Goal: Task Accomplishment & Management: Manage account settings

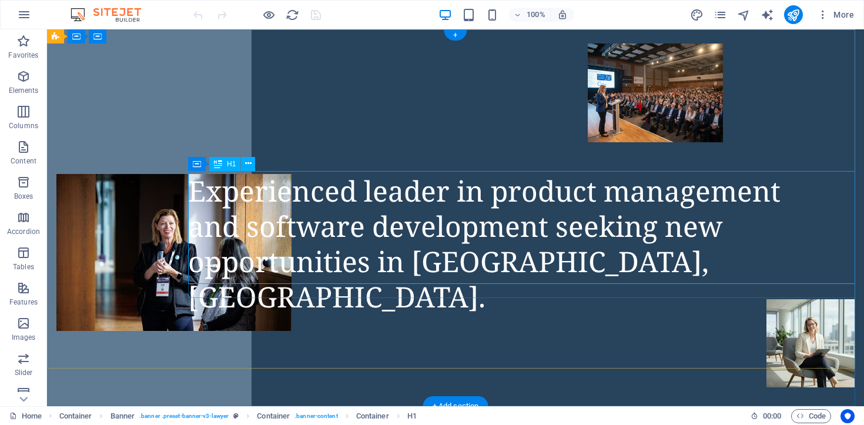
click at [194, 189] on div "Experienced leader in product management and software development seeking new o…" at bounding box center [526, 243] width 676 height 141
click at [195, 188] on div "Experienced leader in product management and software development seeking new o…" at bounding box center [526, 243] width 676 height 141
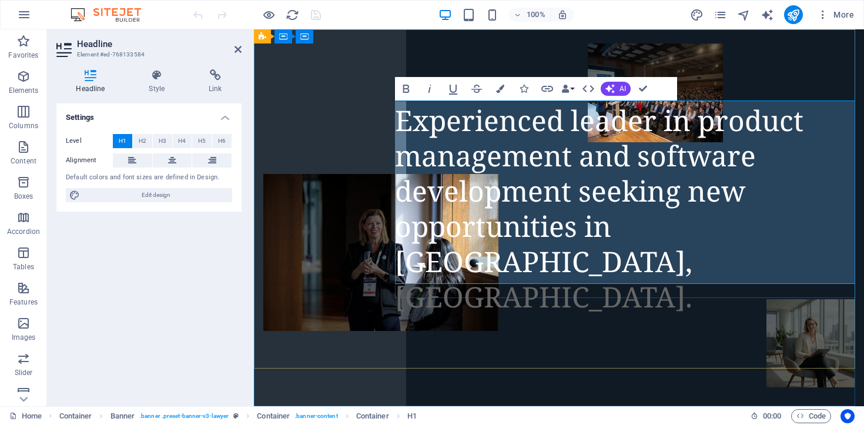
click at [402, 119] on span "Experienced leader in product management and software development seeking new o…" at bounding box center [599, 208] width 408 height 214
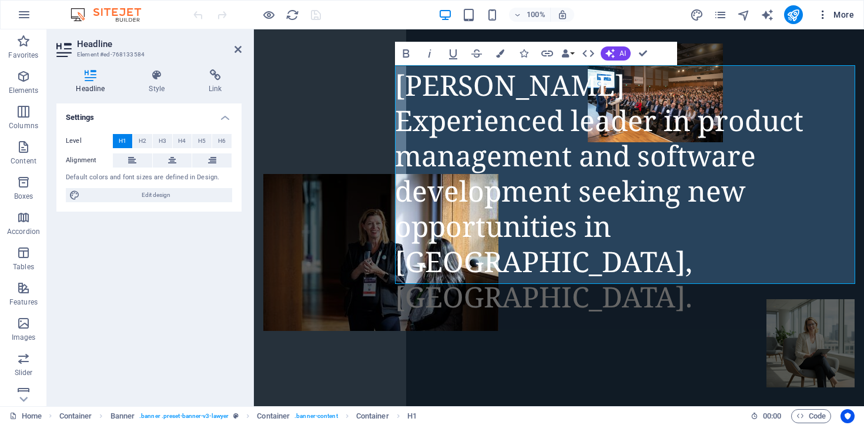
click at [823, 14] on icon "button" at bounding box center [823, 15] width 12 height 12
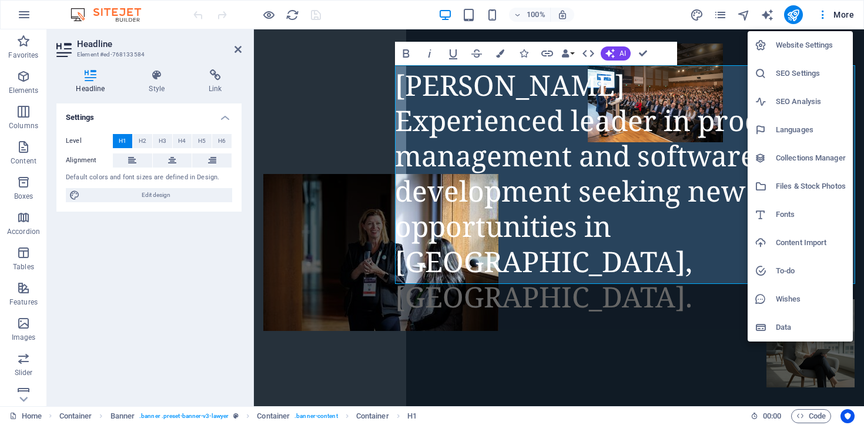
click at [790, 46] on h6 "Website Settings" at bounding box center [811, 45] width 70 height 14
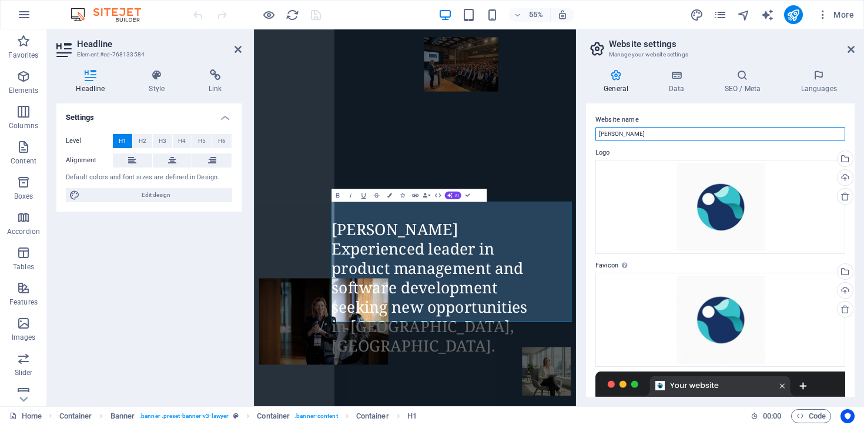
click at [639, 137] on input "[PERSON_NAME]" at bounding box center [720, 134] width 250 height 14
type input "Elan Tanzer - Product and Software Development Leader"
click at [676, 80] on icon at bounding box center [675, 75] width 51 height 12
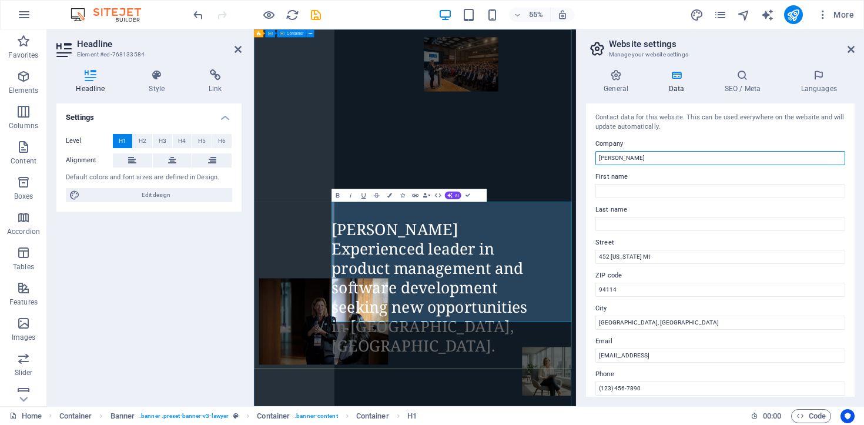
drag, startPoint x: 891, startPoint y: 186, endPoint x: 814, endPoint y: 256, distance: 103.6
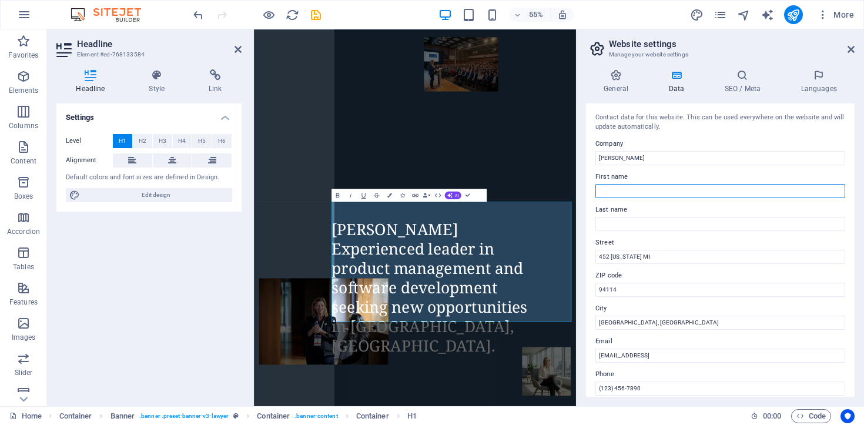
click at [615, 191] on input "First name" at bounding box center [720, 191] width 250 height 14
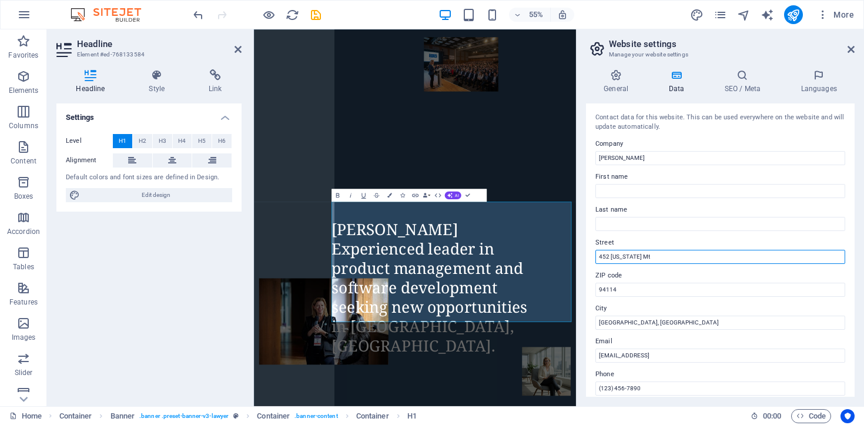
click at [604, 255] on input "452 Kentucky Mt" at bounding box center [720, 257] width 250 height 14
drag, startPoint x: 906, startPoint y: 288, endPoint x: 812, endPoint y: 439, distance: 177.9
drag, startPoint x: 646, startPoint y: 256, endPoint x: 584, endPoint y: 252, distance: 61.8
click at [584, 252] on div "General Data SEO / Meta Languages Website name Elan Tanzer - Product and Softwa…" at bounding box center [719, 233] width 287 height 346
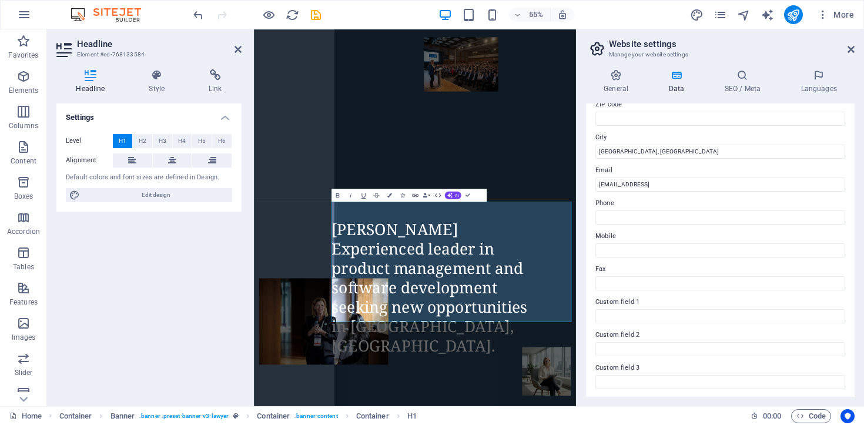
scroll to position [271, 0]
click at [743, 86] on h4 "SEO / Meta" at bounding box center [744, 81] width 76 height 25
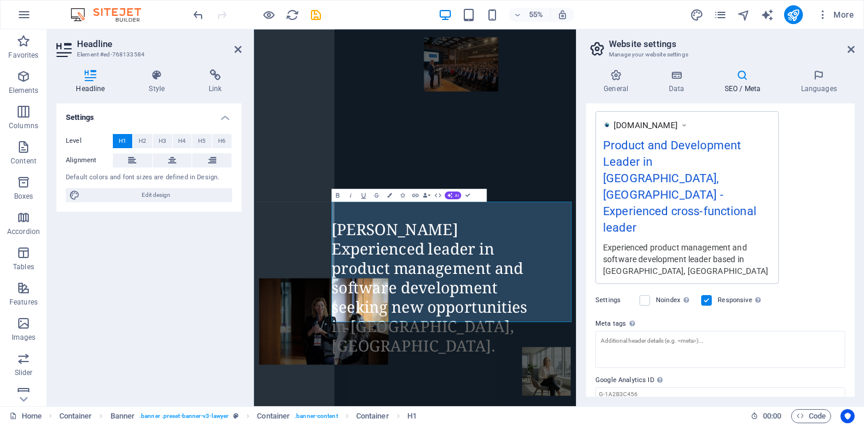
scroll to position [212, 0]
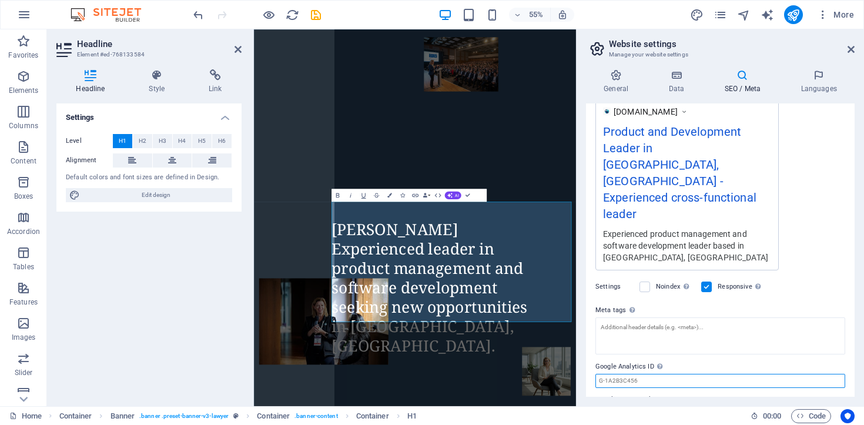
click at [639, 374] on input "Google Analytics ID Please only add the Google Analytics ID. We automatically i…" at bounding box center [720, 381] width 250 height 14
drag, startPoint x: 637, startPoint y: 348, endPoint x: 598, endPoint y: 344, distance: 39.6
click at [599, 374] on input "Google Analytics ID Please only add the Google Analytics ID. We automatically i…" at bounding box center [720, 381] width 250 height 14
paste input "G-HZY9TMD092"
type input "G-HZY9TMD092"
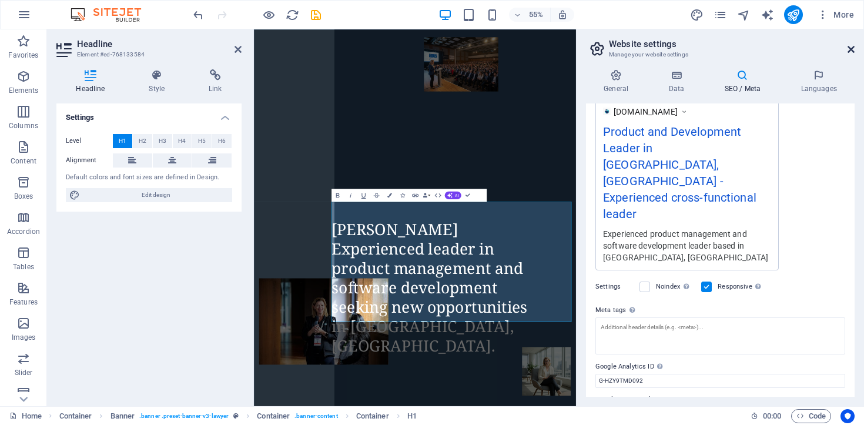
click at [851, 46] on icon at bounding box center [850, 49] width 7 height 9
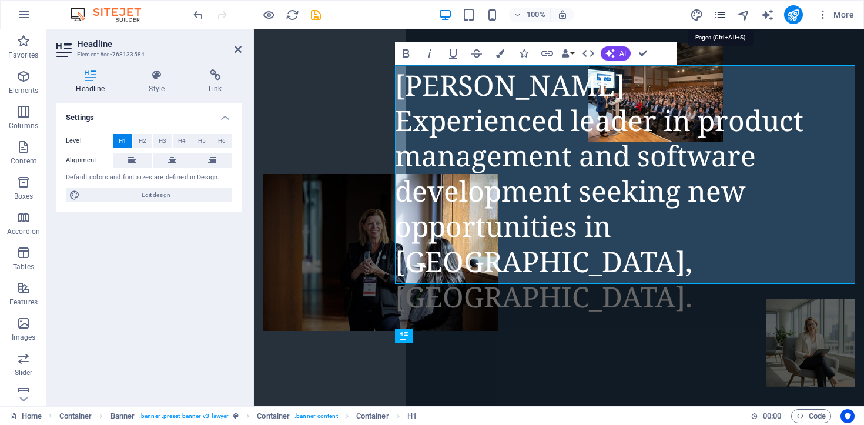
click at [724, 14] on icon "pages" at bounding box center [720, 15] width 14 height 14
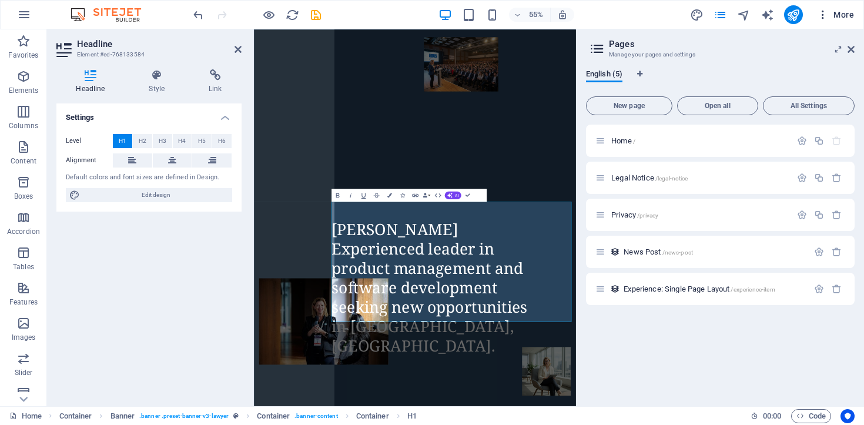
click at [832, 14] on span "More" at bounding box center [835, 15] width 37 height 12
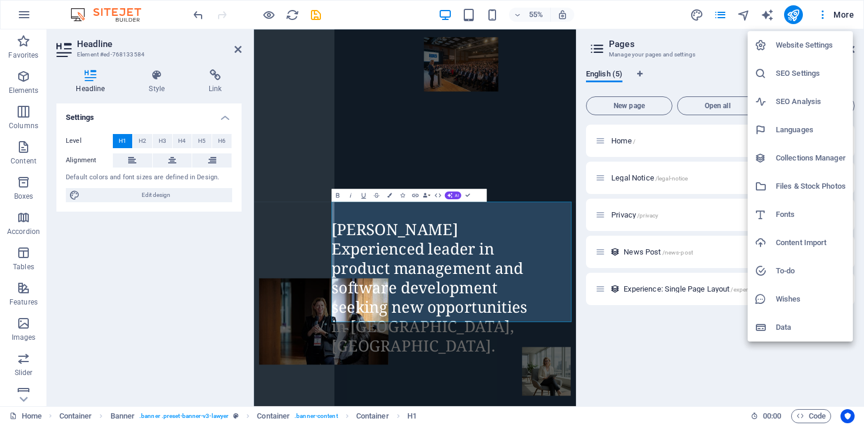
click at [794, 101] on h6 "SEO Analysis" at bounding box center [811, 102] width 70 height 14
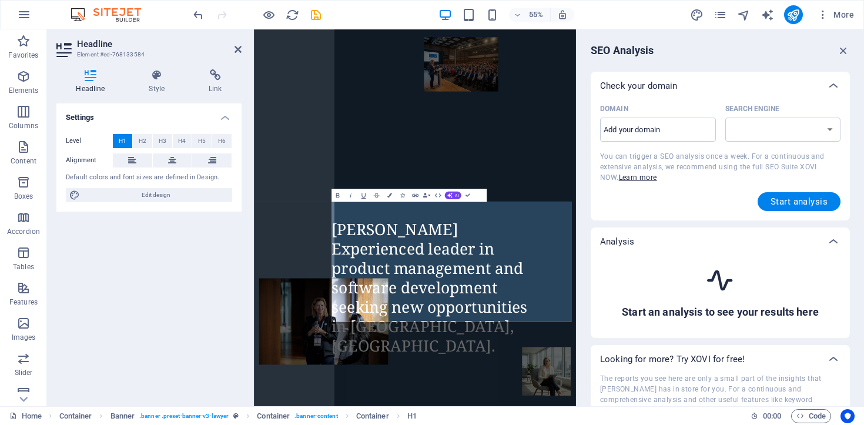
select select "google.com"
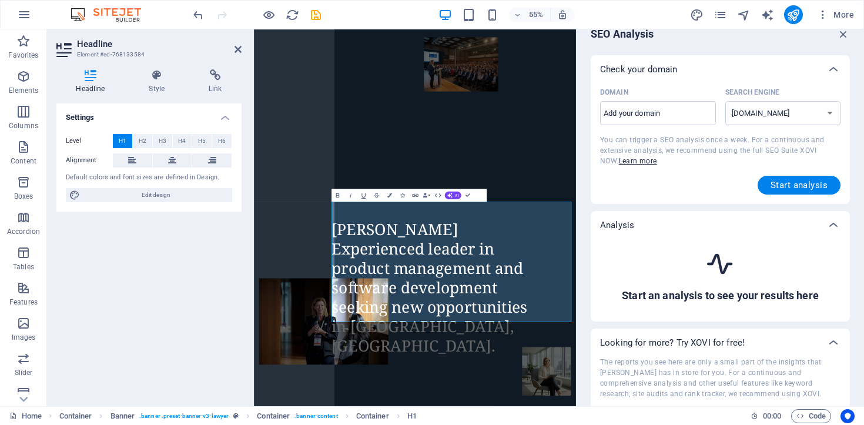
scroll to position [15, 0]
click at [823, 14] on icon "button" at bounding box center [823, 15] width 12 height 12
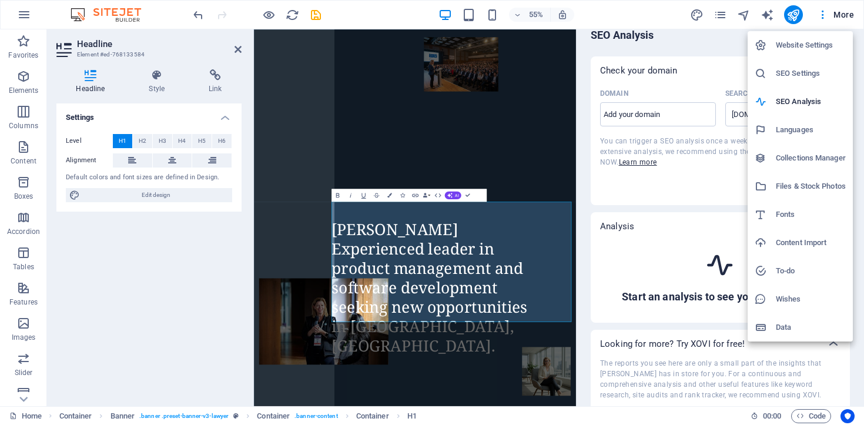
click at [791, 72] on h6 "SEO Settings" at bounding box center [811, 73] width 70 height 14
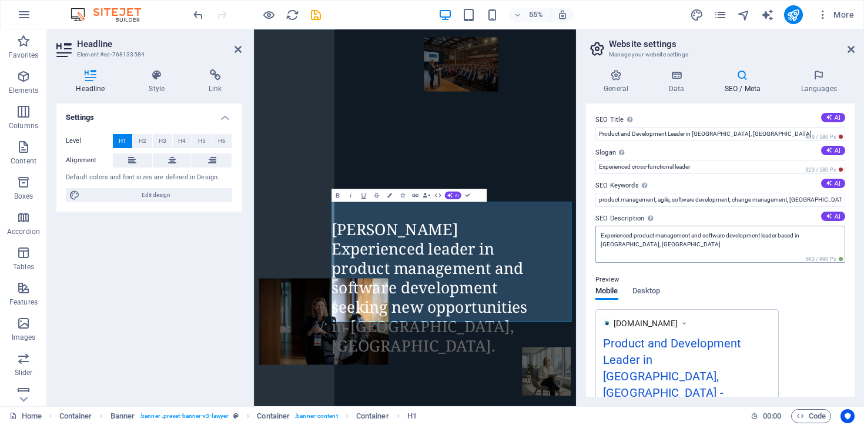
scroll to position [212, 0]
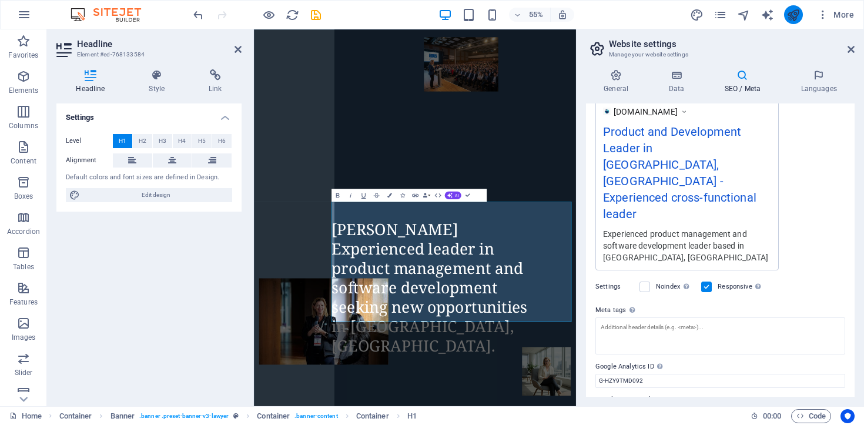
click at [801, 18] on button "publish" at bounding box center [793, 14] width 19 height 19
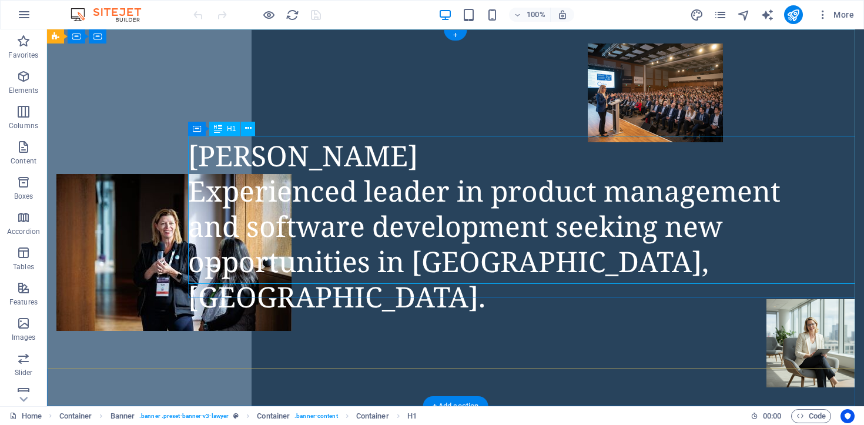
click at [194, 190] on div "[PERSON_NAME] Experienced leader in product management and software development…" at bounding box center [526, 226] width 676 height 176
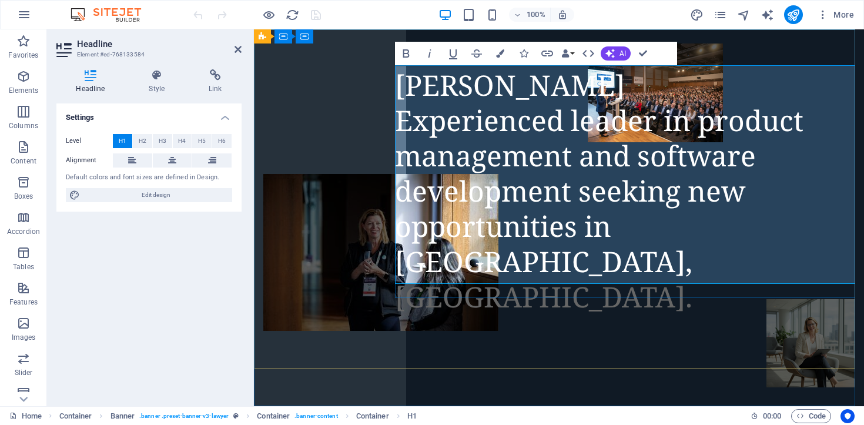
click at [608, 267] on h1 "[PERSON_NAME] Experienced leader in product management and software development…" at bounding box center [601, 191] width 412 height 247
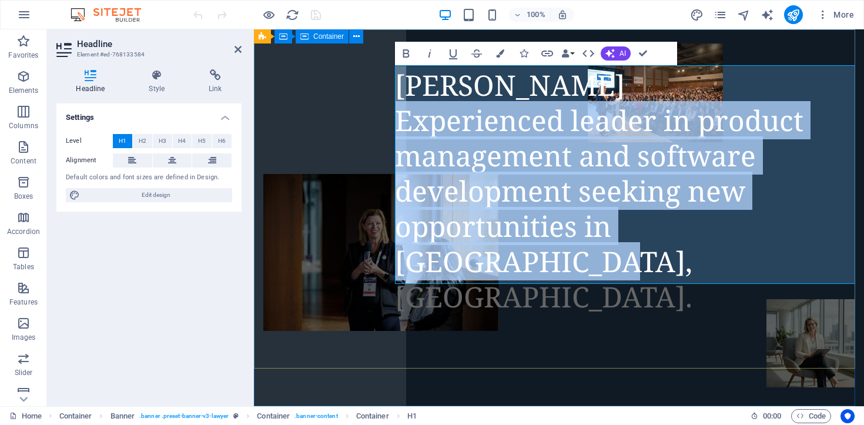
drag, startPoint x: 608, startPoint y: 267, endPoint x: 385, endPoint y: 123, distance: 265.3
click at [385, 123] on div "[PERSON_NAME] Experienced leader in product management and software development…" at bounding box center [559, 85] width 610 height 113
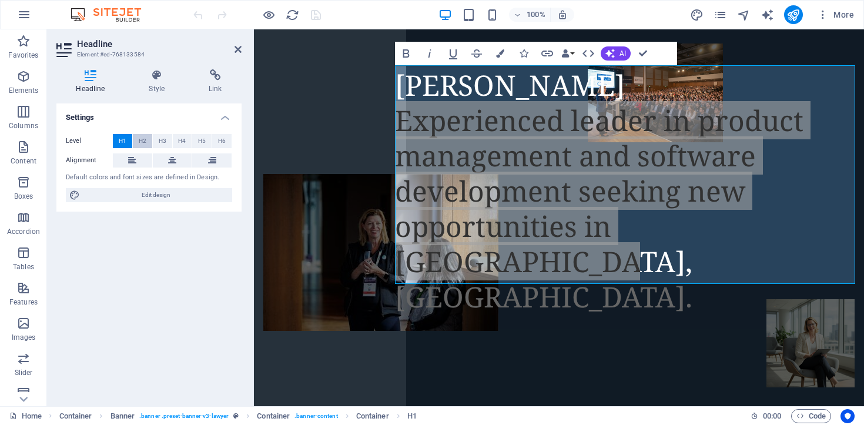
click at [146, 142] on button "H2" at bounding box center [142, 141] width 19 height 14
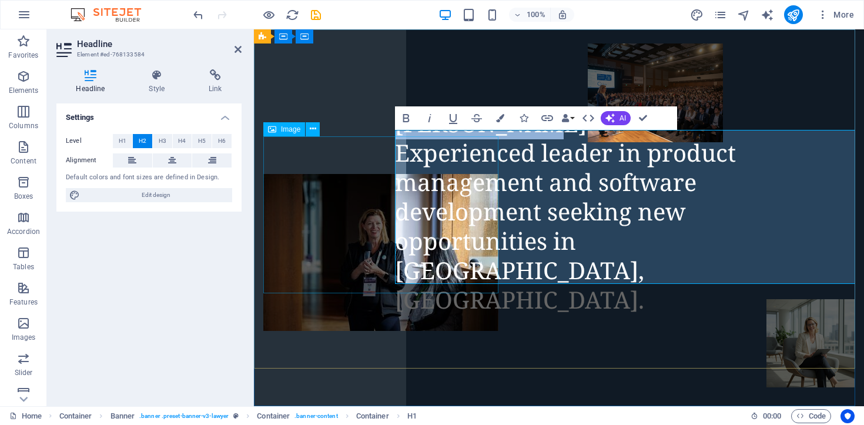
drag, startPoint x: 531, startPoint y: 145, endPoint x: 381, endPoint y: 140, distance: 150.5
click at [381, 140] on div "[PERSON_NAME] Experienced leader in product management and software development…" at bounding box center [559, 85] width 610 height 113
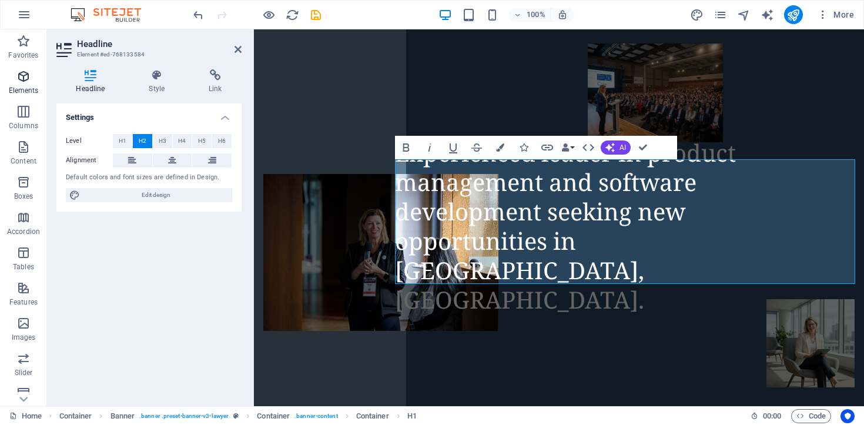
click at [16, 76] on span "Elements" at bounding box center [23, 83] width 47 height 28
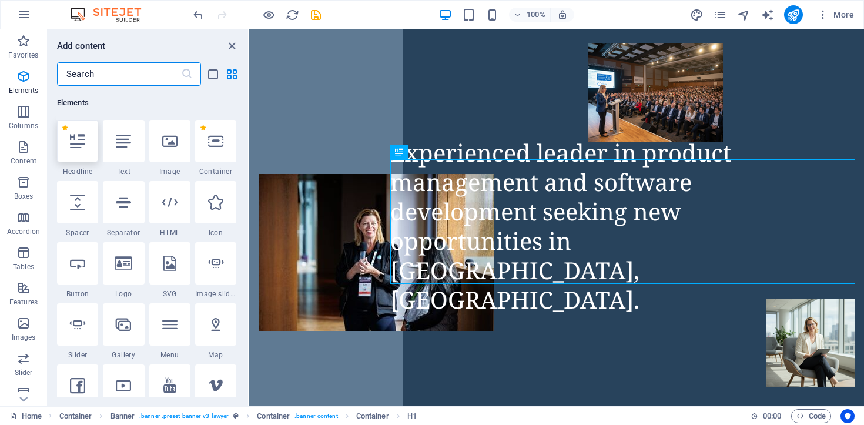
scroll to position [125, 0]
click at [79, 146] on icon at bounding box center [77, 140] width 15 height 15
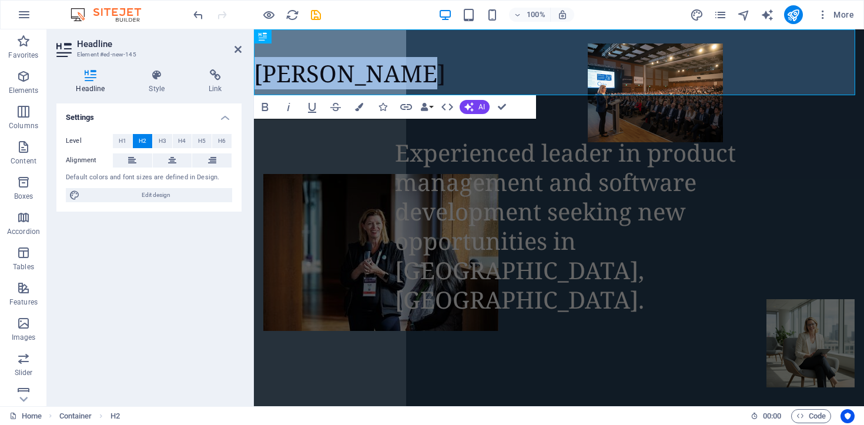
drag, startPoint x: 392, startPoint y: 79, endPoint x: 240, endPoint y: 63, distance: 152.5
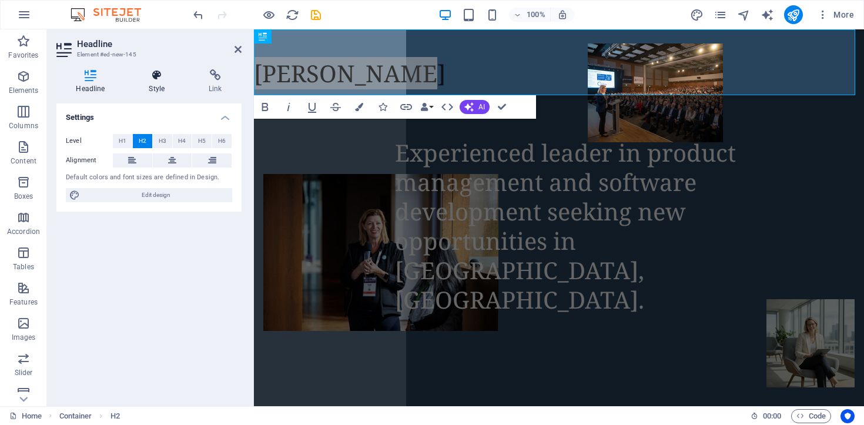
click at [152, 80] on icon at bounding box center [156, 75] width 55 height 12
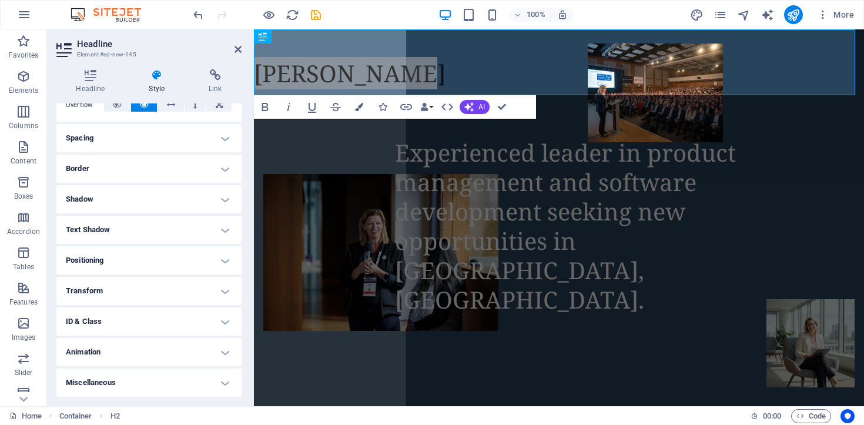
scroll to position [0, 0]
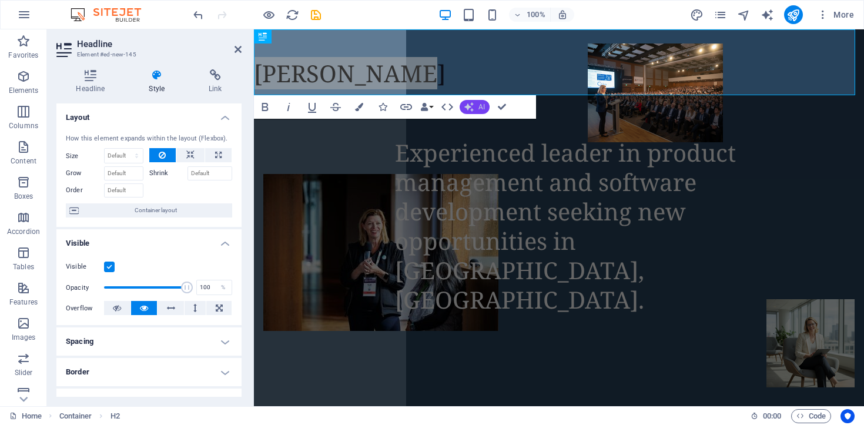
click at [471, 104] on icon "button" at bounding box center [468, 106] width 9 height 9
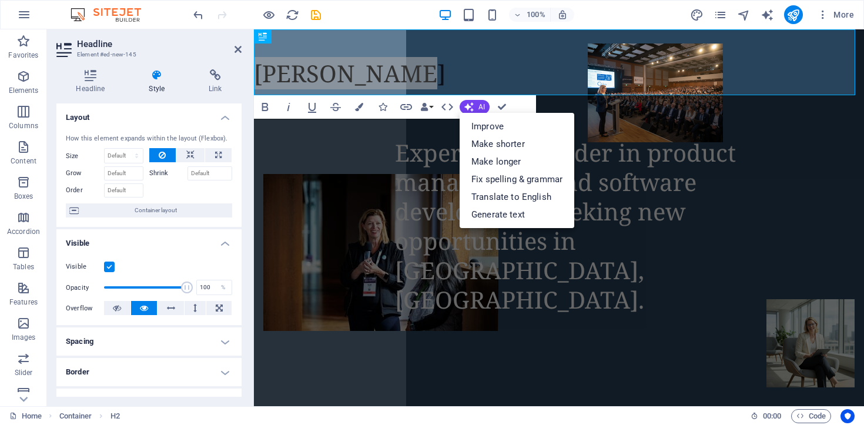
click at [516, 106] on div "Bold Italic Underline Strikethrough Colors Icons Link Data Bindings Company Fir…" at bounding box center [395, 107] width 282 height 24
click at [314, 35] on icon at bounding box center [314, 37] width 6 height 12
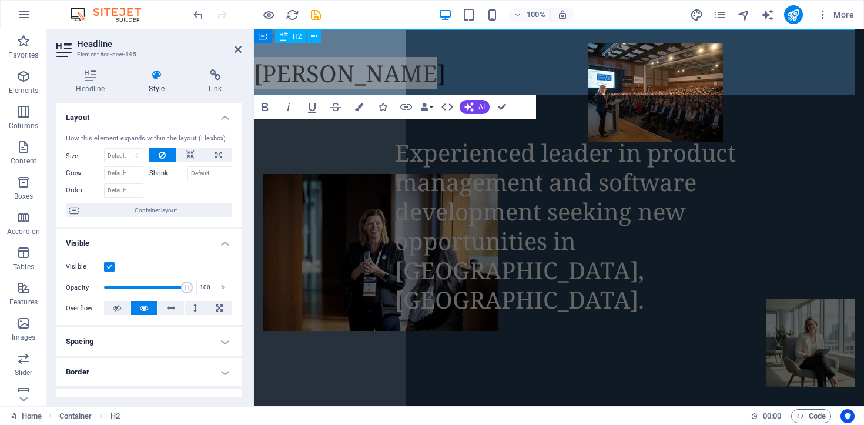
click at [301, 37] on span "H2" at bounding box center [297, 36] width 9 height 7
click at [316, 41] on icon at bounding box center [314, 37] width 6 height 12
click at [700, 13] on icon "design" at bounding box center [697, 15] width 14 height 14
select select "px"
select select "400"
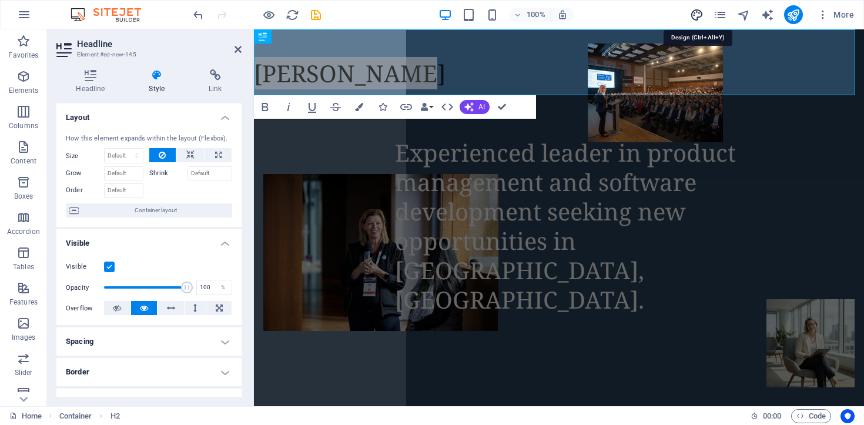
select select "px"
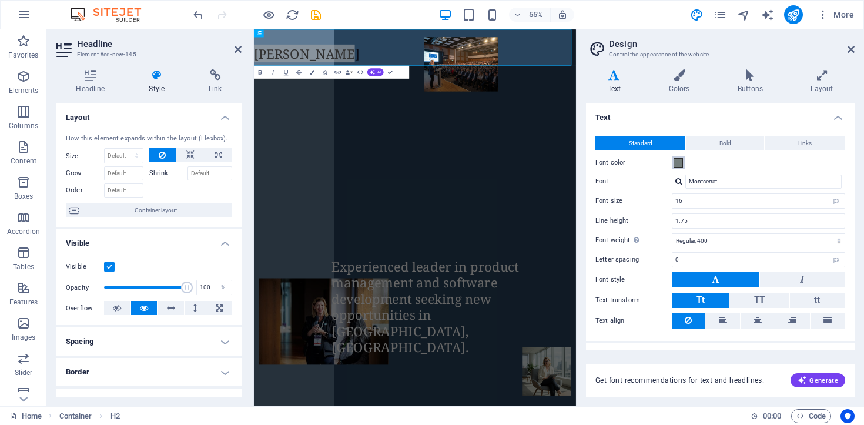
click at [677, 162] on span at bounding box center [677, 162] width 9 height 9
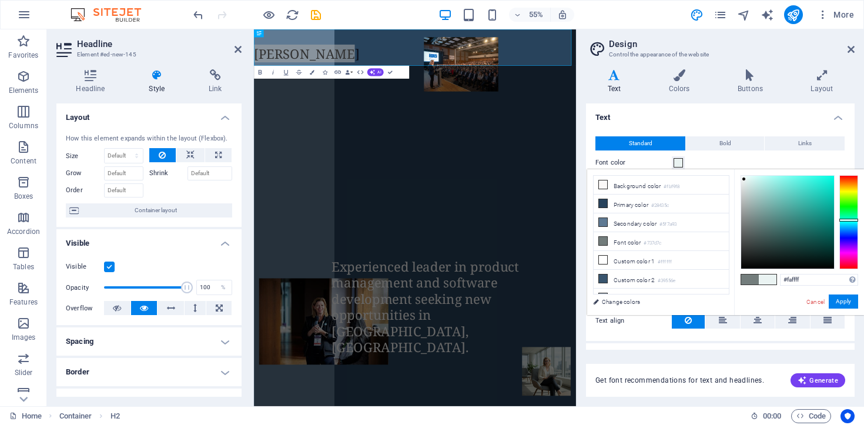
type input "#ffffff"
drag, startPoint x: 747, startPoint y: 189, endPoint x: 728, endPoint y: 155, distance: 38.9
click at [728, 155] on body "[PERSON_NAME] Home Favorites Elements Columns Content Boxes Accordion Tables Fe…" at bounding box center [432, 212] width 864 height 425
click at [845, 303] on button "Apply" at bounding box center [842, 301] width 29 height 14
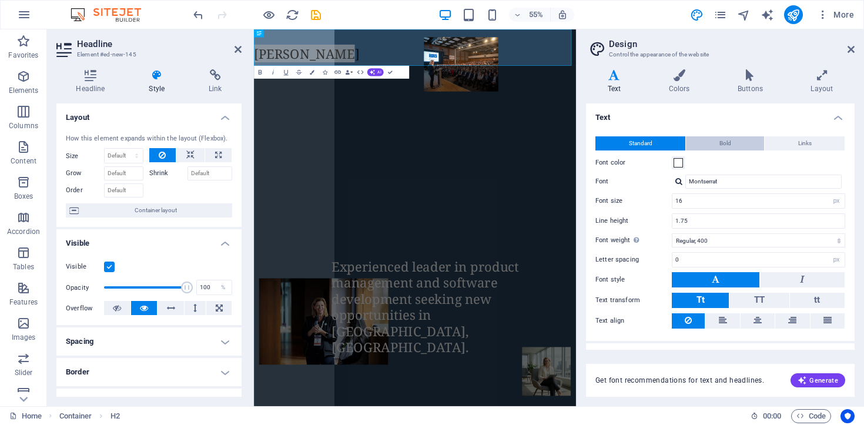
click at [721, 143] on span "Bold" at bounding box center [725, 143] width 12 height 14
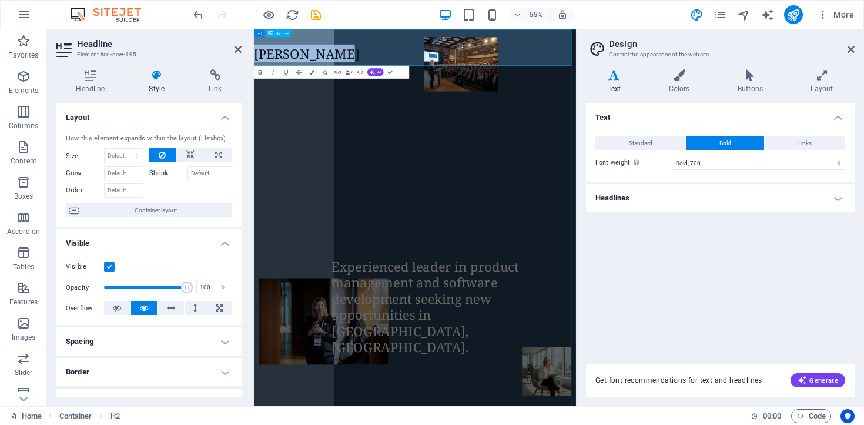
click at [339, 75] on h2 "​ [PERSON_NAME]" at bounding box center [546, 58] width 585 height 59
click at [680, 81] on h4 "Colors" at bounding box center [681, 81] width 69 height 25
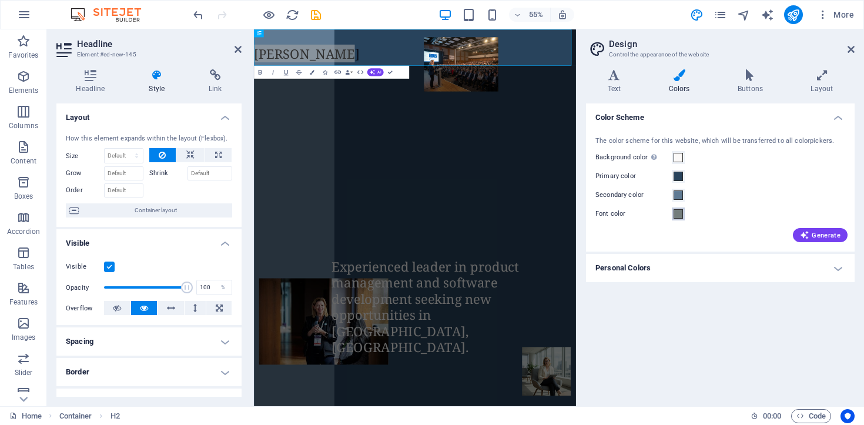
click at [680, 217] on span at bounding box center [677, 213] width 9 height 9
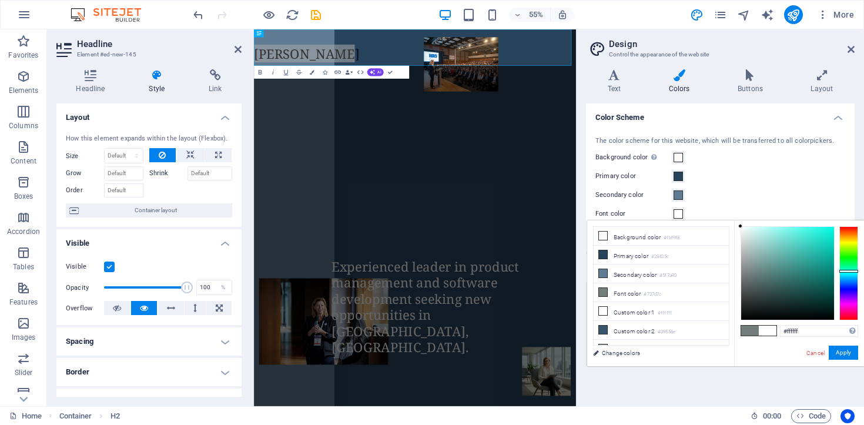
drag, startPoint x: 753, startPoint y: 286, endPoint x: 739, endPoint y: 187, distance: 99.8
click at [739, 187] on body "[PERSON_NAME] Home Favorites Elements Columns Content Boxes Accordion Tables Fe…" at bounding box center [432, 212] width 864 height 425
click at [841, 350] on button "Apply" at bounding box center [842, 352] width 29 height 14
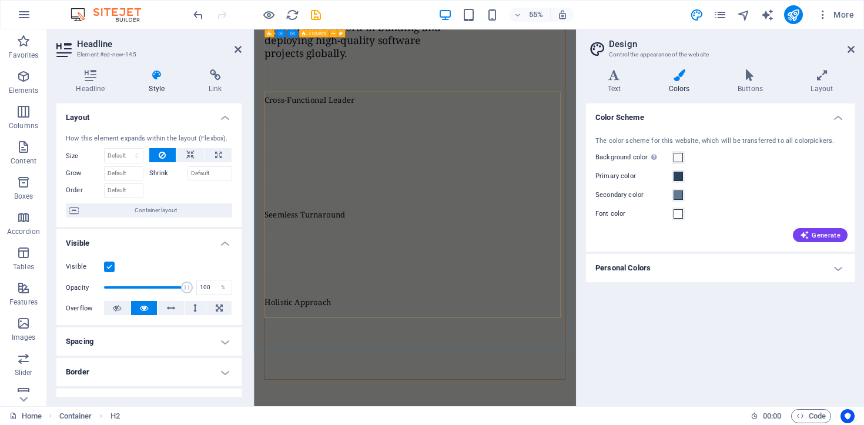
scroll to position [797, 0]
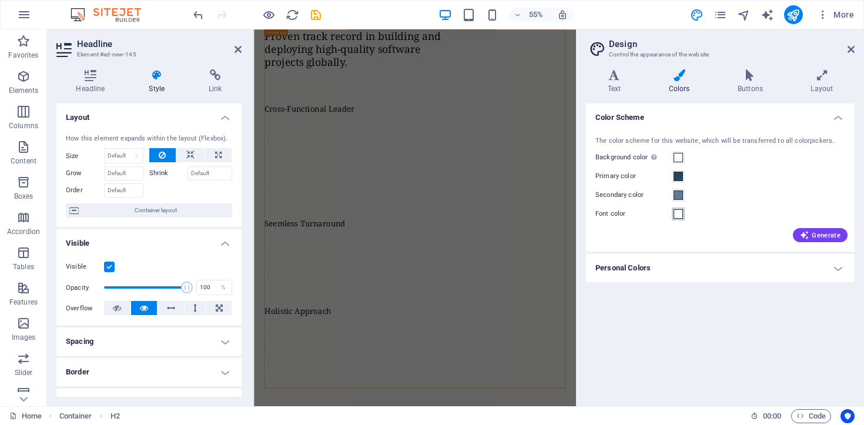
click at [677, 215] on span at bounding box center [677, 213] width 9 height 9
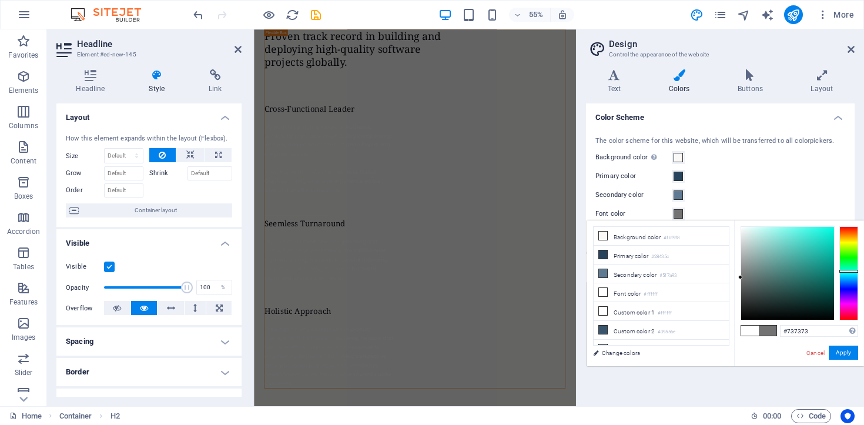
type input "#717171"
drag, startPoint x: 761, startPoint y: 265, endPoint x: 733, endPoint y: 277, distance: 30.0
click at [733, 278] on div "less Background color #fbf9f8 Primary color #28435c Secondary color #5f7a93 Fon…" at bounding box center [725, 293] width 277 height 146
click at [840, 350] on button "Apply" at bounding box center [842, 352] width 29 height 14
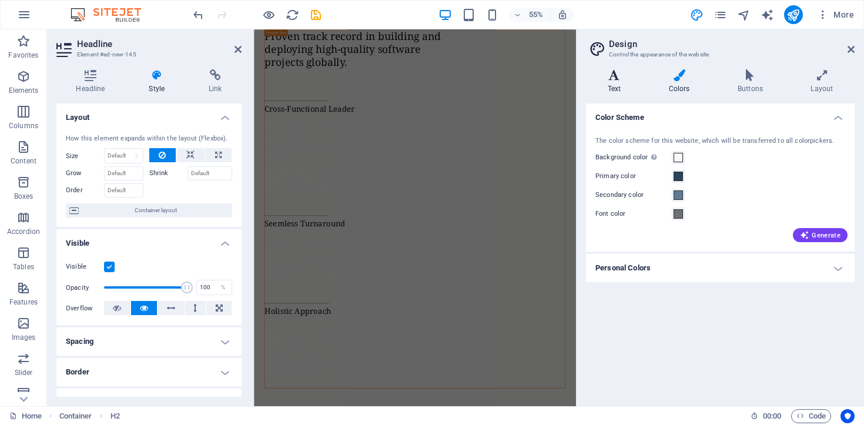
click at [616, 80] on icon at bounding box center [614, 75] width 56 height 12
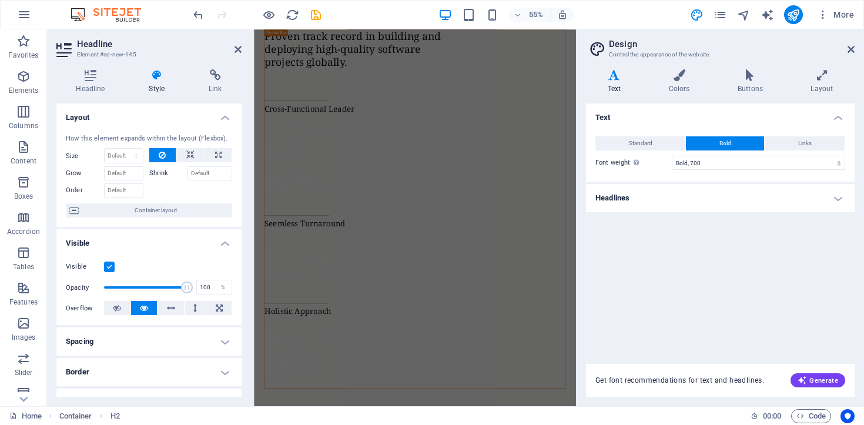
click at [835, 199] on h4 "Headlines" at bounding box center [720, 198] width 269 height 28
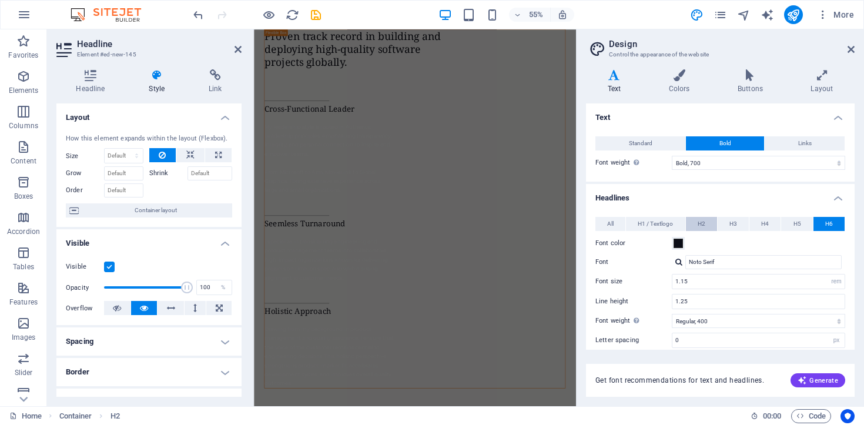
click at [699, 226] on span "H2" at bounding box center [701, 224] width 8 height 14
click at [849, 51] on icon at bounding box center [850, 49] width 7 height 9
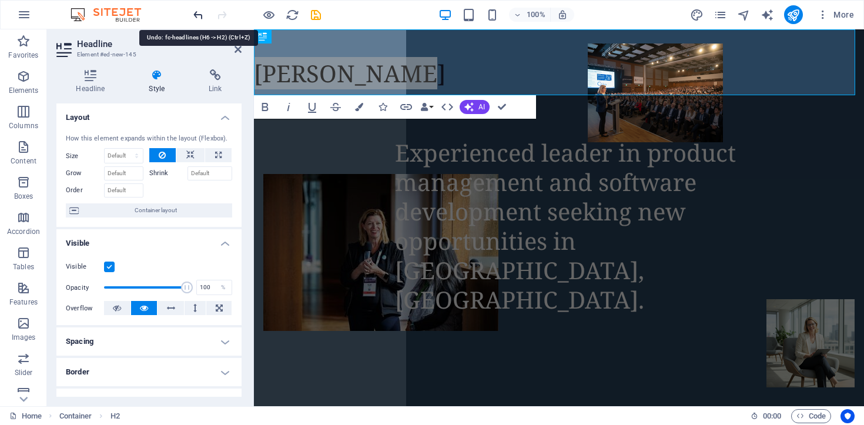
click at [193, 12] on icon "undo" at bounding box center [199, 15] width 14 height 14
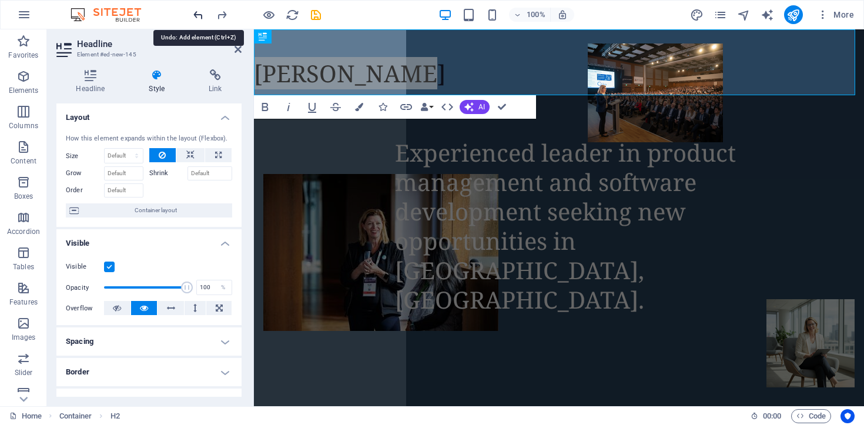
click at [193, 12] on icon "undo" at bounding box center [199, 15] width 14 height 14
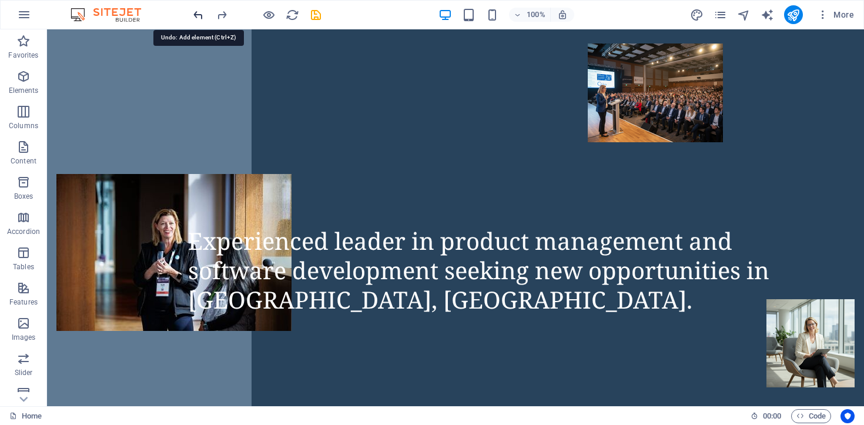
click at [193, 12] on icon "undo" at bounding box center [199, 15] width 14 height 14
click at [198, 14] on icon "undo" at bounding box center [199, 15] width 14 height 14
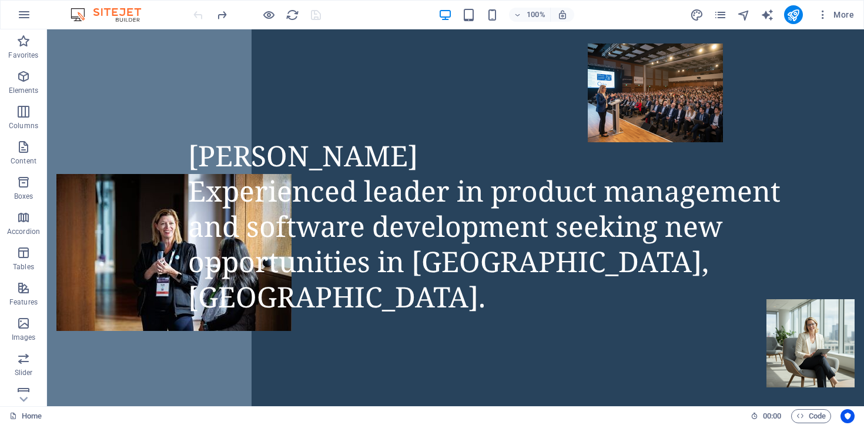
click at [198, 14] on div at bounding box center [257, 14] width 132 height 19
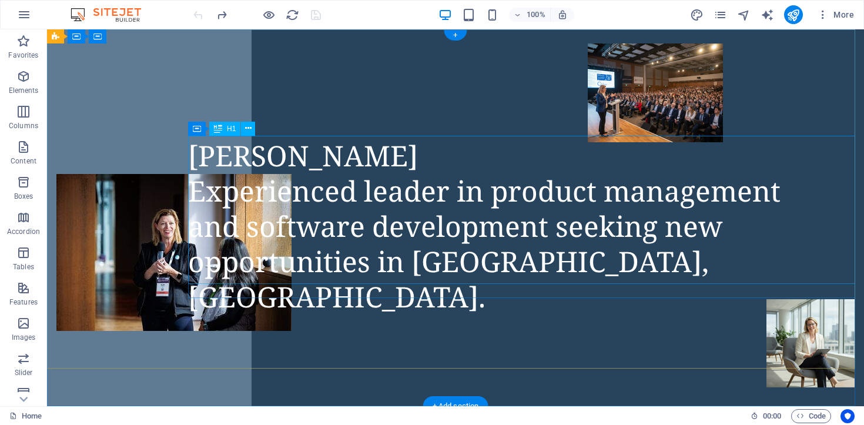
click at [342, 152] on div "[PERSON_NAME] Experienced leader in product management and software development…" at bounding box center [526, 226] width 676 height 176
click at [348, 156] on div "[PERSON_NAME] Experienced leader in product management and software development…" at bounding box center [526, 226] width 676 height 176
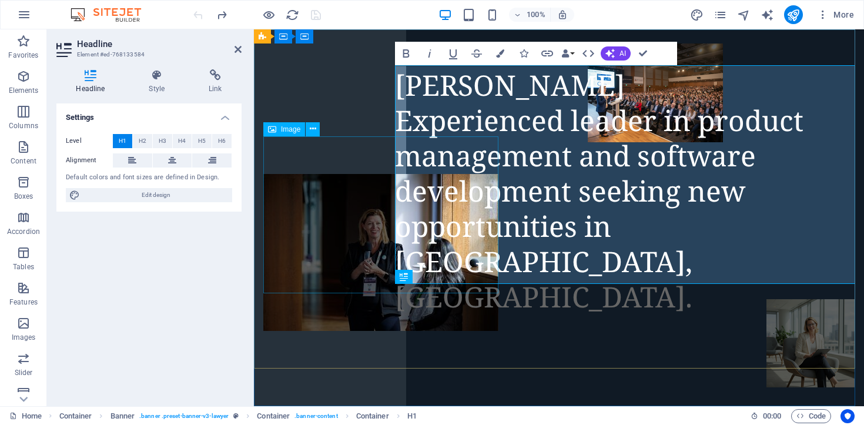
click at [348, 174] on figure at bounding box center [380, 252] width 235 height 157
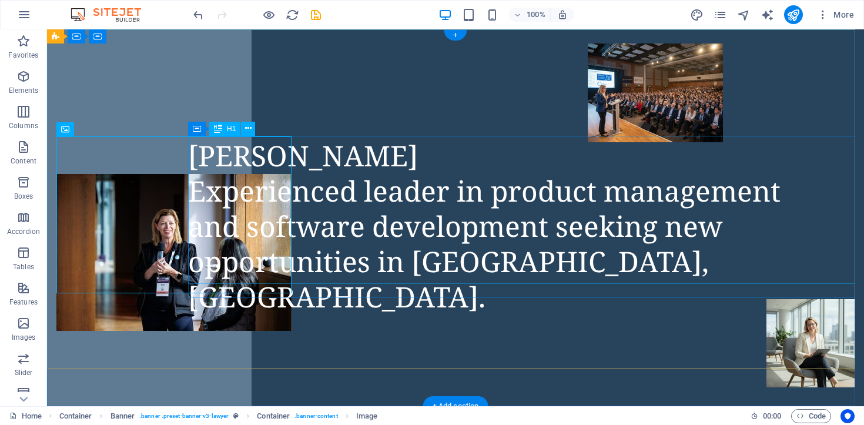
click at [330, 152] on div "[PERSON_NAME] Experienced leader in product management and software development…" at bounding box center [526, 226] width 676 height 176
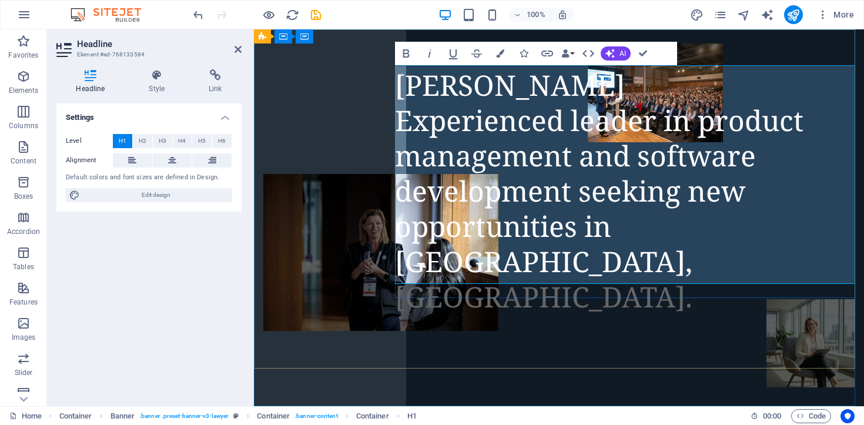
click at [503, 89] on span "[PERSON_NAME] Experienced leader in product management and software development…" at bounding box center [599, 191] width 408 height 250
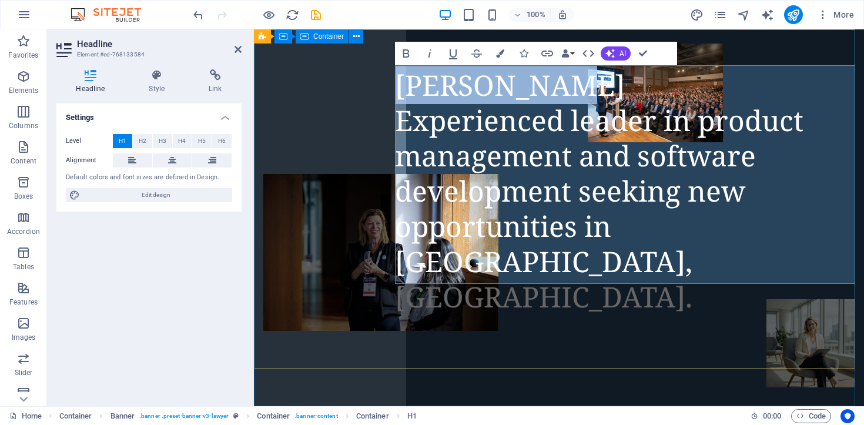
drag, startPoint x: 559, startPoint y: 83, endPoint x: 385, endPoint y: 86, distance: 174.5
click at [385, 86] on div "[PERSON_NAME] Experienced leader in product management and software development…" at bounding box center [559, 85] width 610 height 113
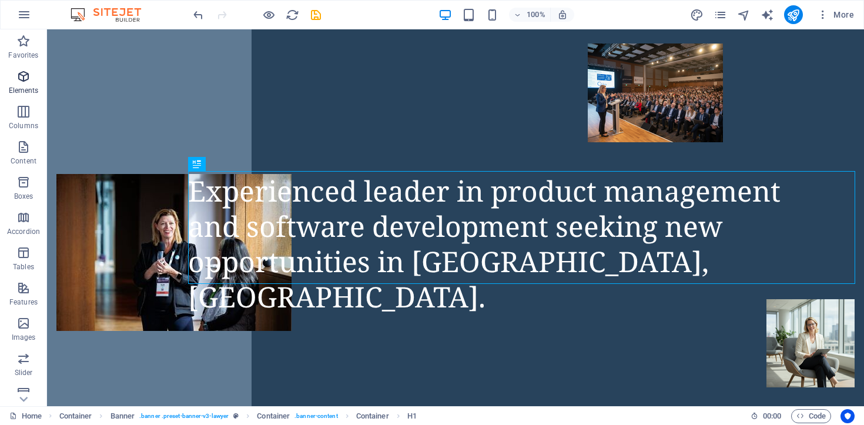
click at [24, 78] on icon "button" at bounding box center [23, 76] width 14 height 14
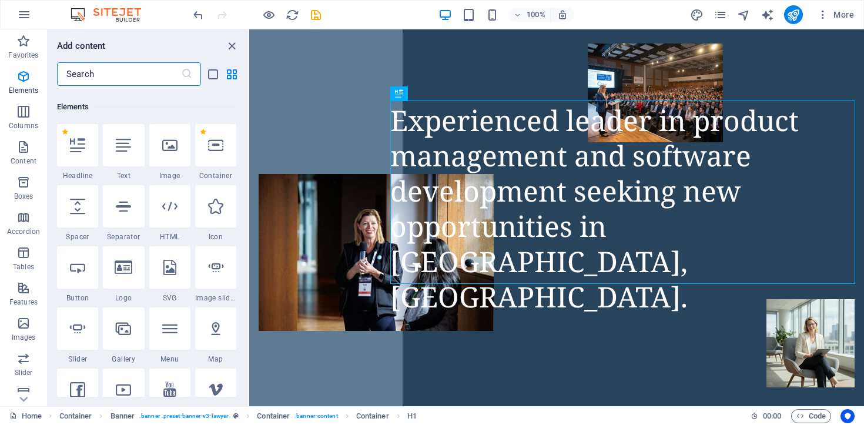
scroll to position [125, 0]
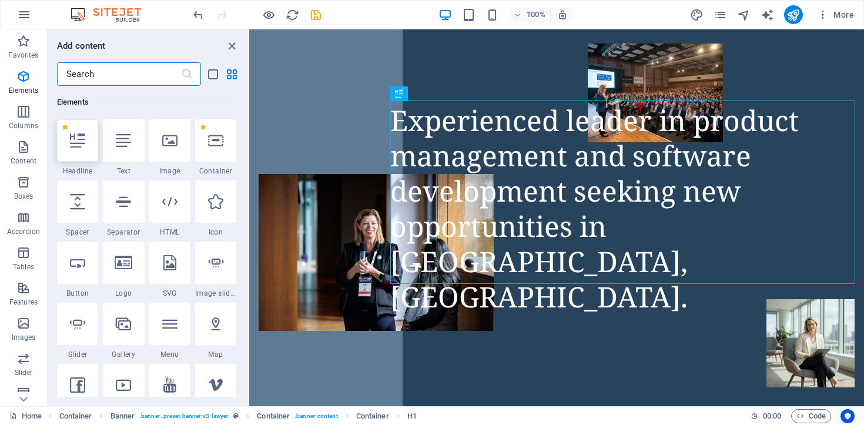
click at [76, 137] on icon at bounding box center [77, 140] width 15 height 15
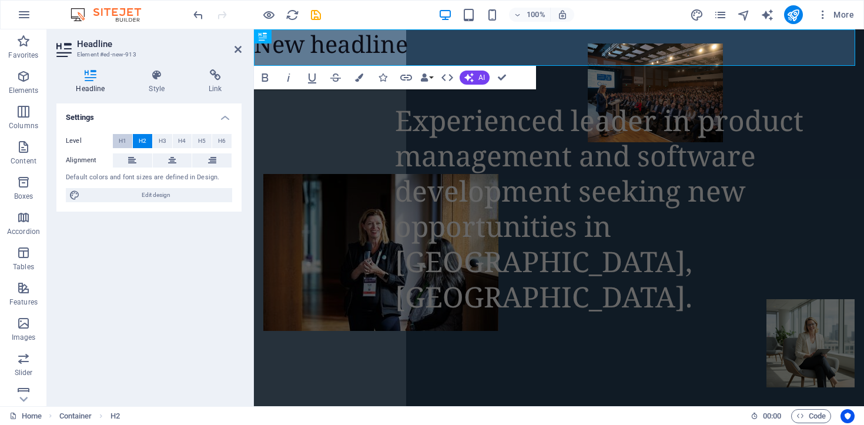
click at [125, 143] on span "H1" at bounding box center [123, 141] width 8 height 14
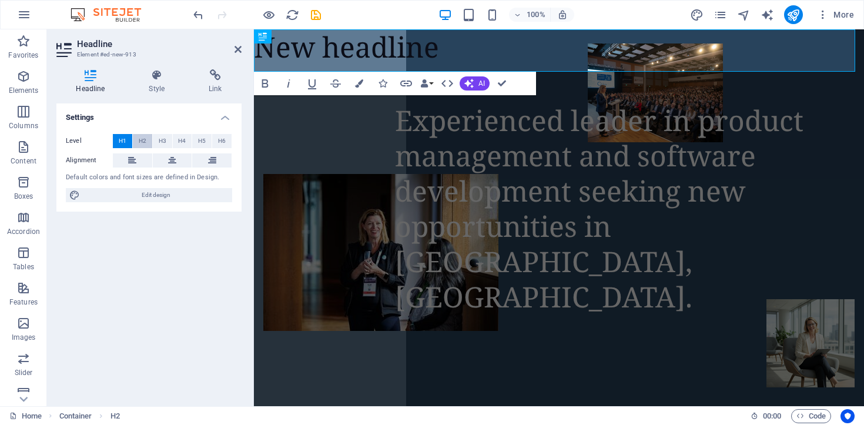
click at [139, 140] on span "H2" at bounding box center [143, 141] width 8 height 14
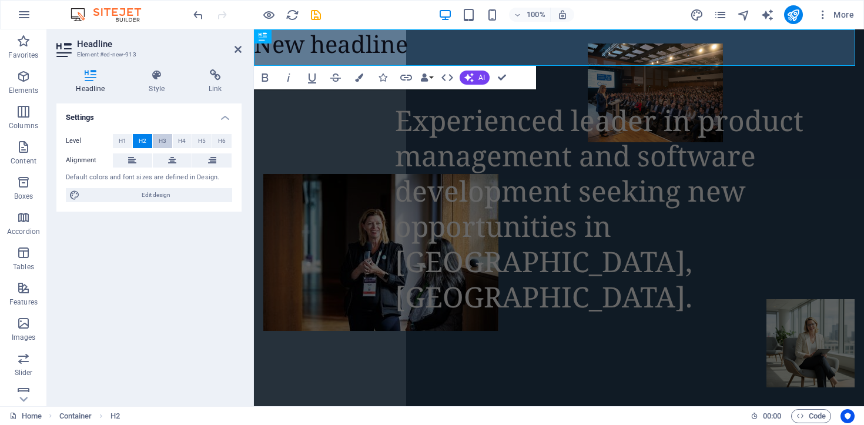
click at [161, 142] on span "H3" at bounding box center [163, 141] width 8 height 14
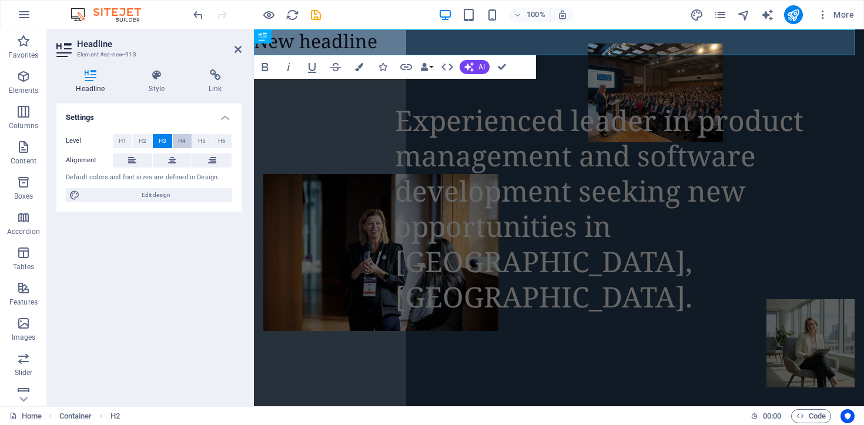
click at [181, 142] on span "H4" at bounding box center [182, 141] width 8 height 14
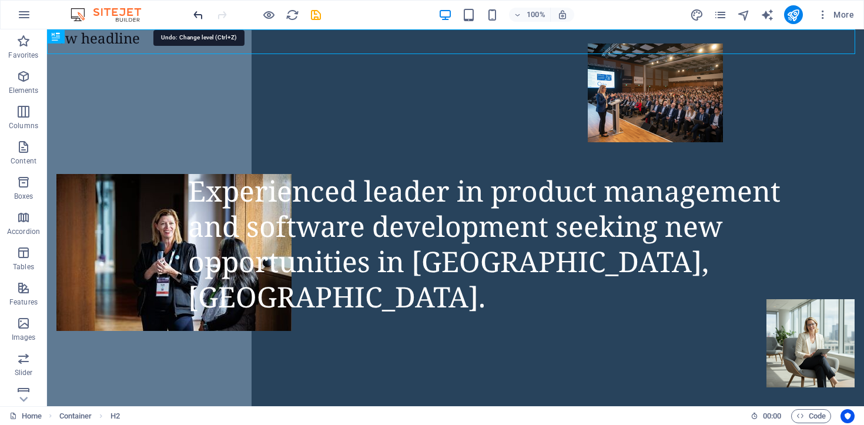
click at [200, 18] on icon "undo" at bounding box center [199, 15] width 14 height 14
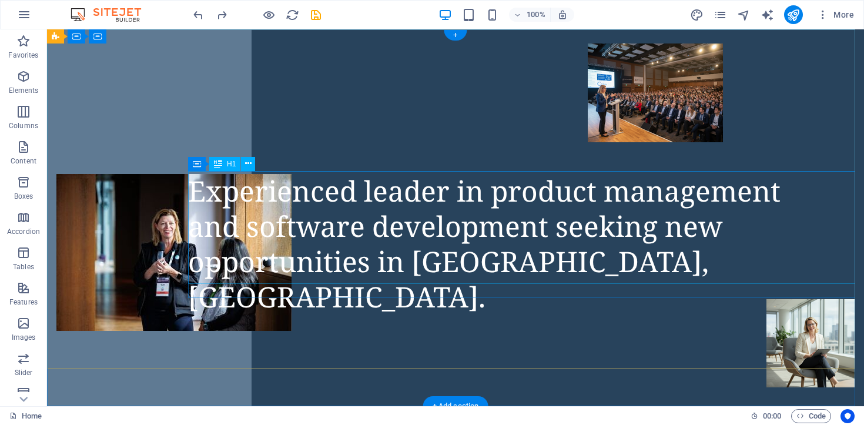
click at [275, 203] on div "Experienced leader in product management and software development seeking new o…" at bounding box center [526, 243] width 676 height 141
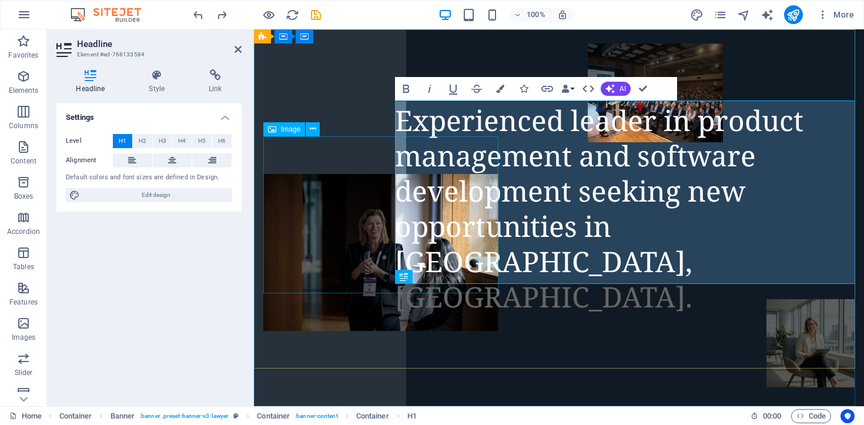
click at [275, 203] on figure at bounding box center [380, 252] width 235 height 157
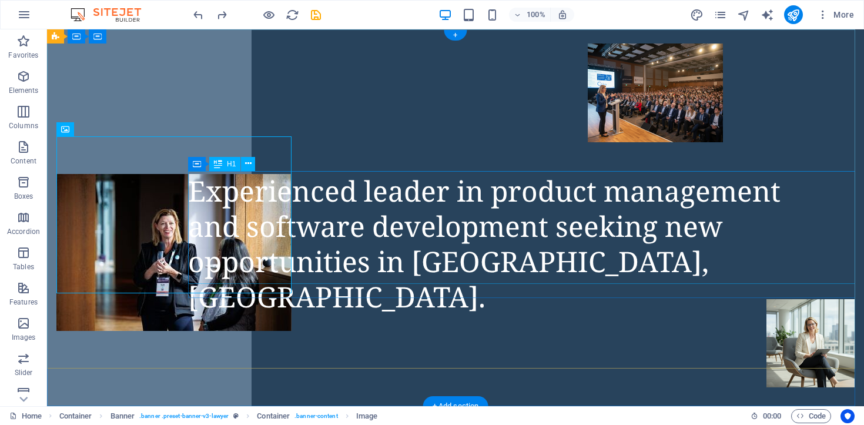
click at [254, 217] on div "Experienced leader in product management and software development seeking new o…" at bounding box center [526, 243] width 676 height 141
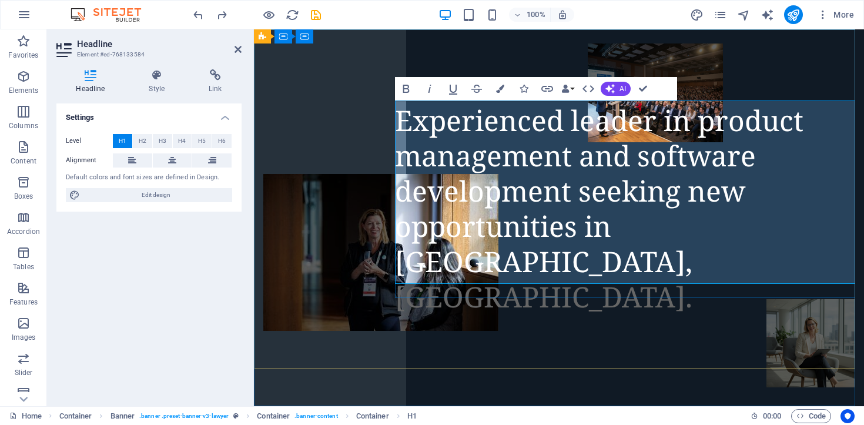
click at [398, 122] on span "Experienced leader in product management and software development seeking new o…" at bounding box center [599, 208] width 408 height 214
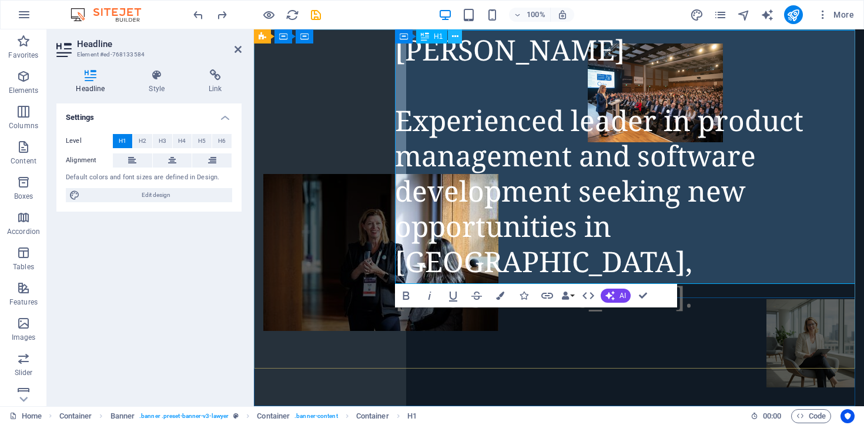
click at [458, 37] on button at bounding box center [455, 36] width 14 height 14
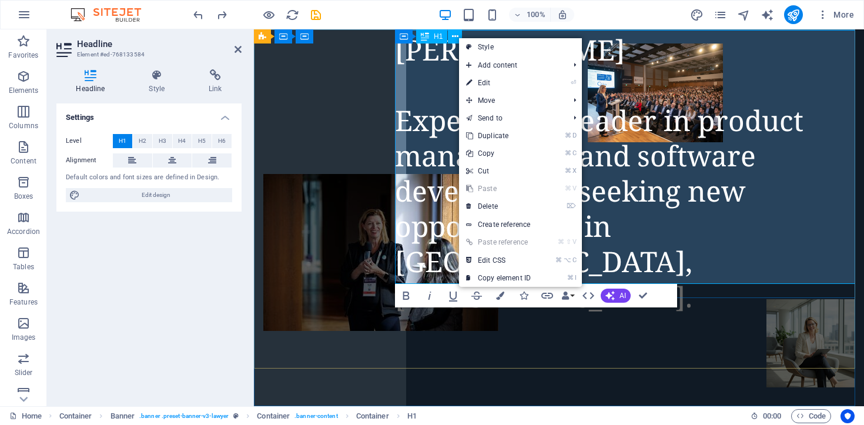
click at [438, 133] on span "[PERSON_NAME] ‌ ‌Experienced leader in product management and software developm…" at bounding box center [599, 173] width 408 height 285
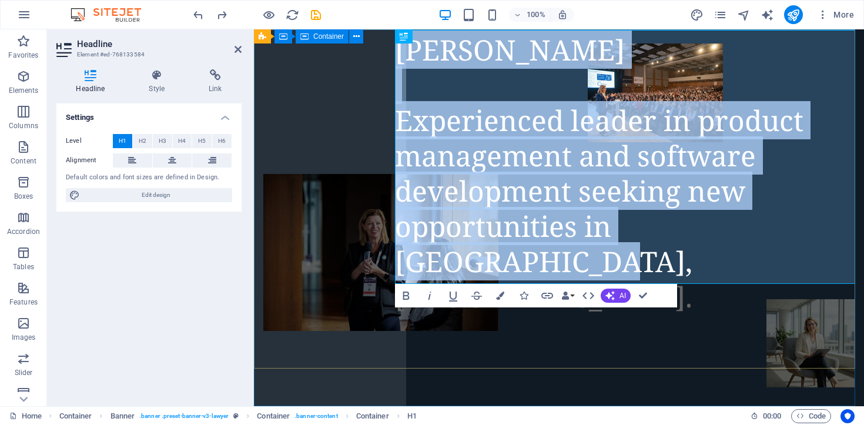
drag, startPoint x: 610, startPoint y: 259, endPoint x: 342, endPoint y: 46, distance: 342.1
click at [342, 46] on div "[PERSON_NAME] ‌ ‌Experienced leader in product management and software developm…" at bounding box center [559, 85] width 610 height 113
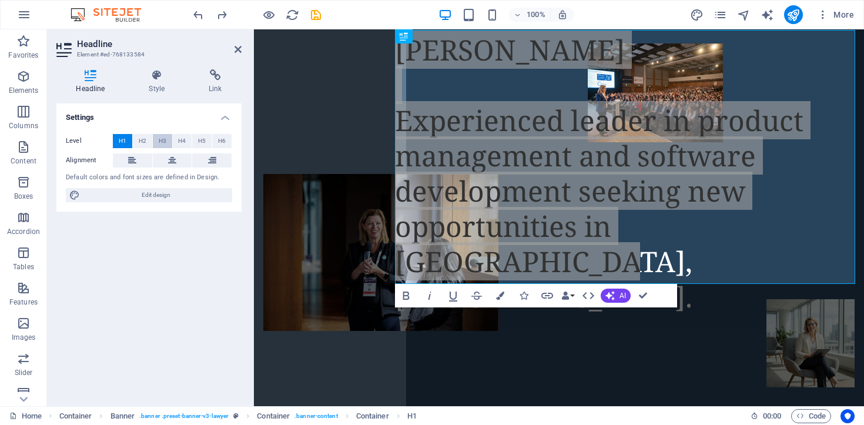
click at [157, 142] on button "H3" at bounding box center [162, 141] width 19 height 14
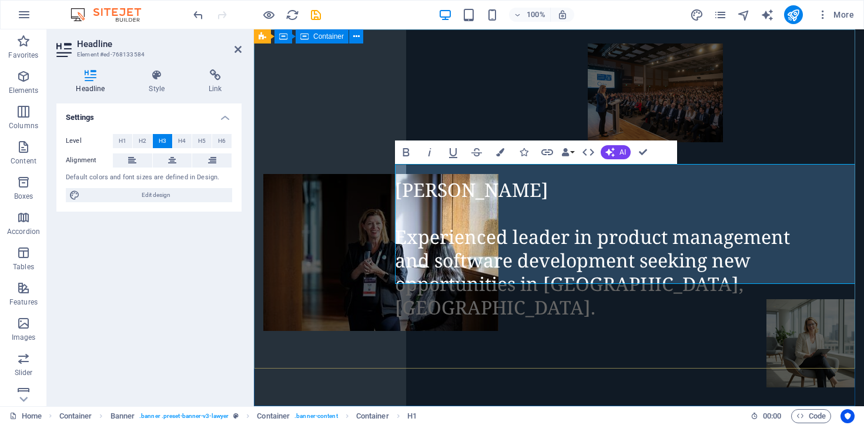
click at [741, 108] on div "[PERSON_NAME] ‌ ‌Experienced leader in product management and software developm…" at bounding box center [559, 85] width 610 height 113
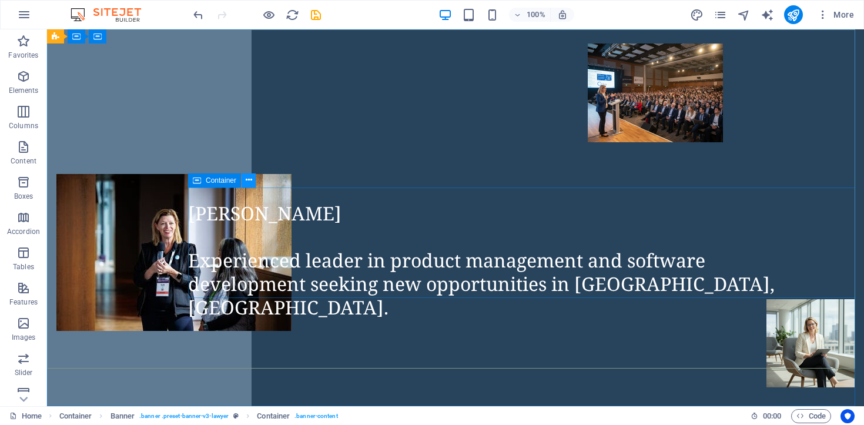
click at [250, 180] on icon at bounding box center [249, 180] width 6 height 12
click at [319, 282] on div "[PERSON_NAME] Experienced leader in product management and software development…" at bounding box center [526, 261] width 676 height 118
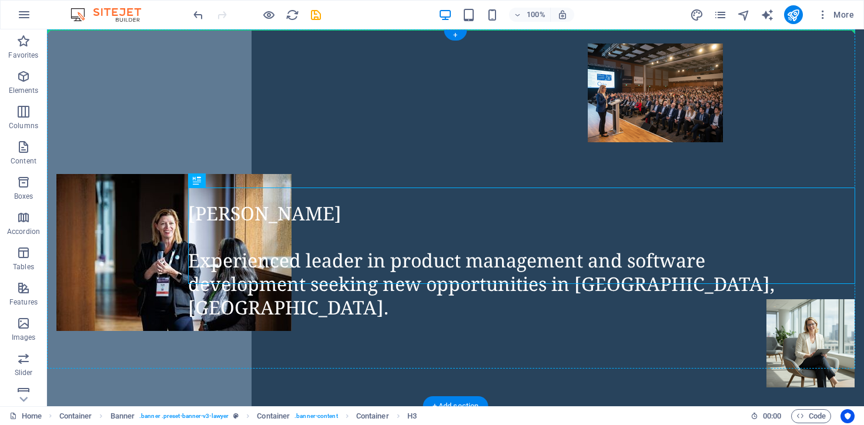
drag, startPoint x: 276, startPoint y: 210, endPoint x: 357, endPoint y: 186, distance: 85.0
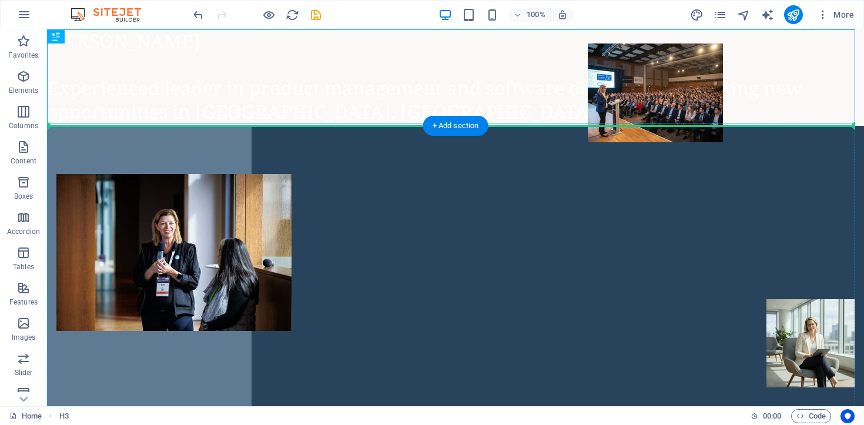
drag, startPoint x: 105, startPoint y: 64, endPoint x: 127, endPoint y: 189, distance: 126.5
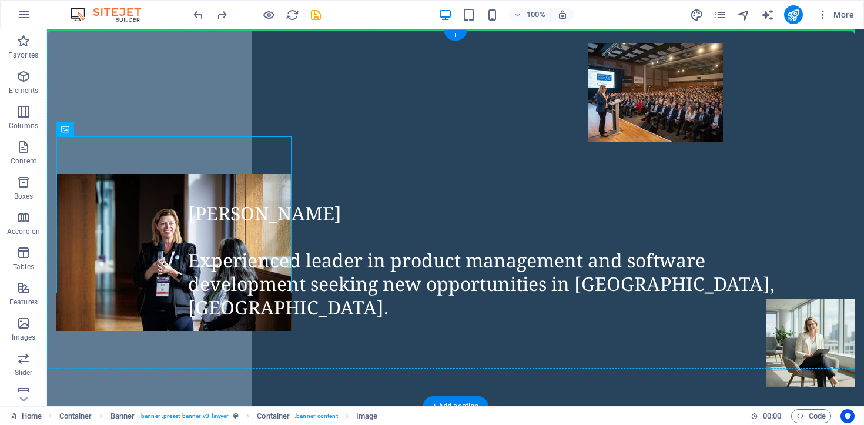
drag, startPoint x: 130, startPoint y: 161, endPoint x: 168, endPoint y: 73, distance: 95.3
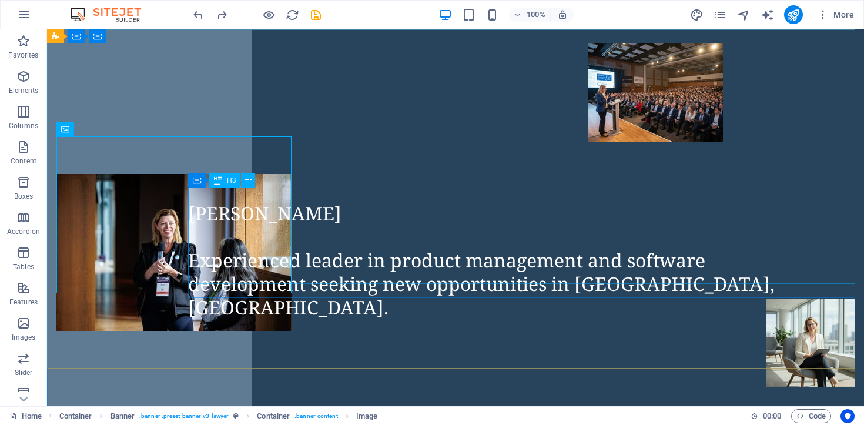
click at [234, 180] on span "H3" at bounding box center [231, 180] width 9 height 7
click at [249, 182] on icon at bounding box center [248, 180] width 6 height 12
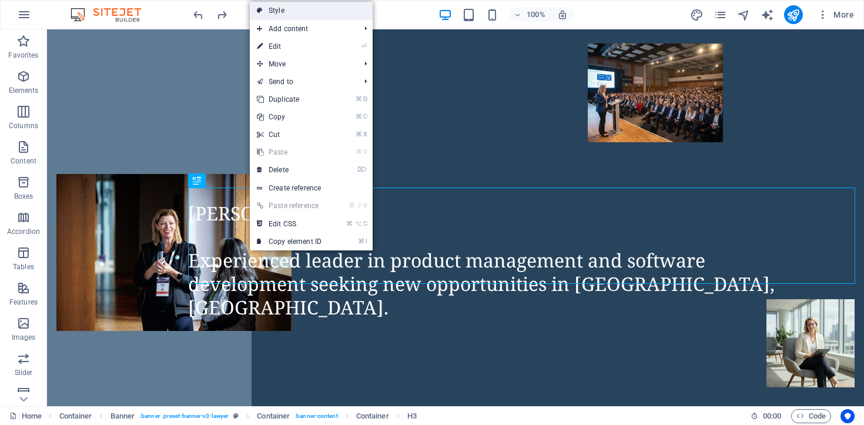
click at [296, 17] on link "Style" at bounding box center [311, 11] width 123 height 18
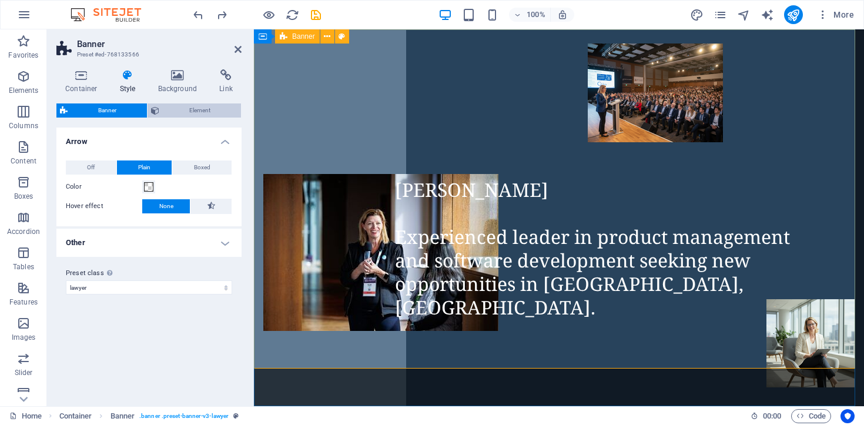
click at [173, 112] on span "Element" at bounding box center [200, 110] width 75 height 14
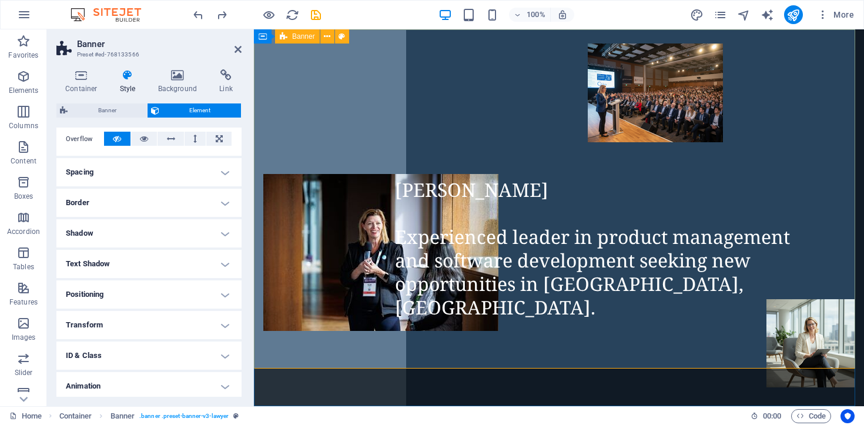
scroll to position [194, 0]
click at [219, 264] on h4 "Text Shadow" at bounding box center [148, 263] width 185 height 28
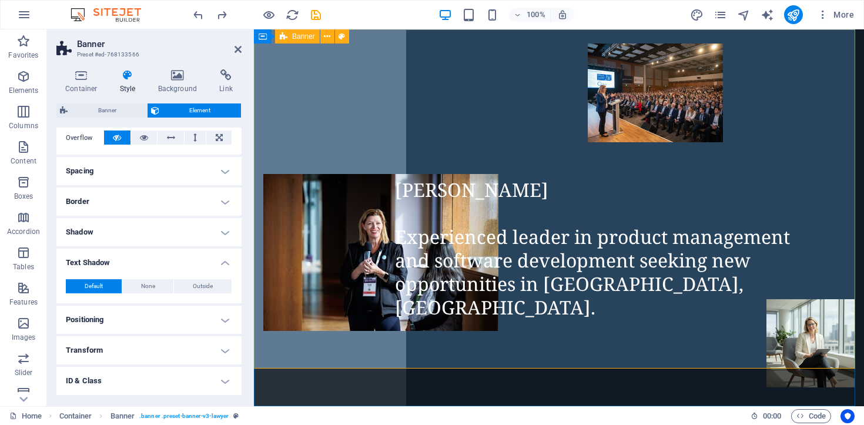
click at [214, 233] on h4 "Shadow" at bounding box center [148, 232] width 185 height 28
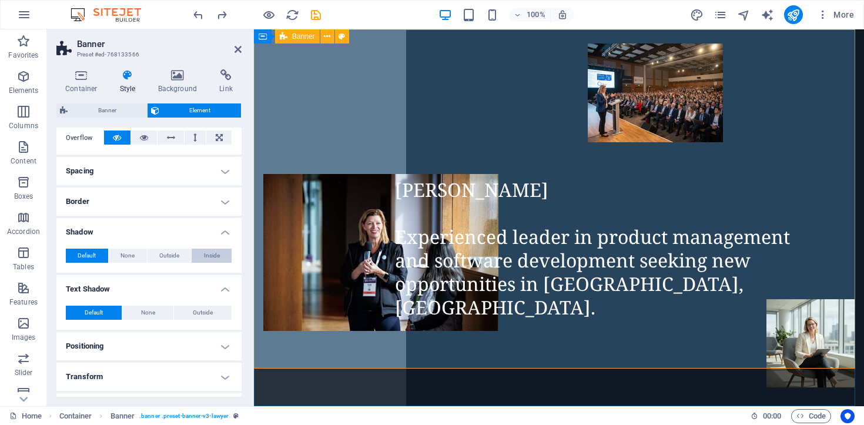
click at [212, 254] on span "Inside" at bounding box center [212, 256] width 16 height 14
type input "rgba(0, 0, 0, 0.2)"
type input "2"
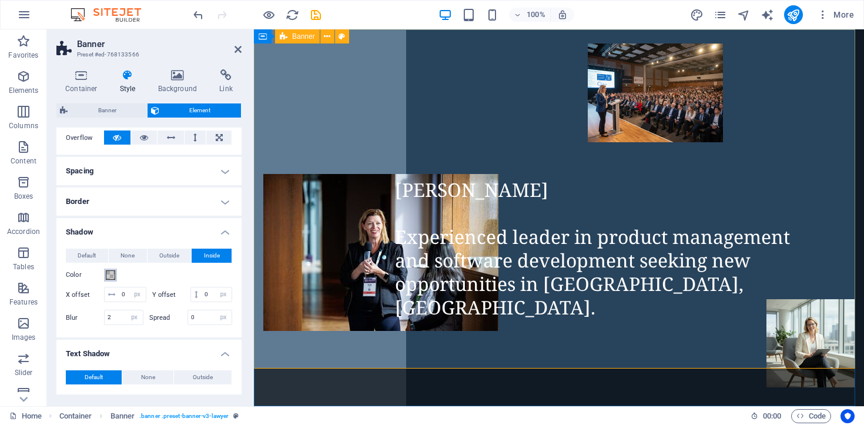
click at [109, 275] on span at bounding box center [110, 274] width 9 height 9
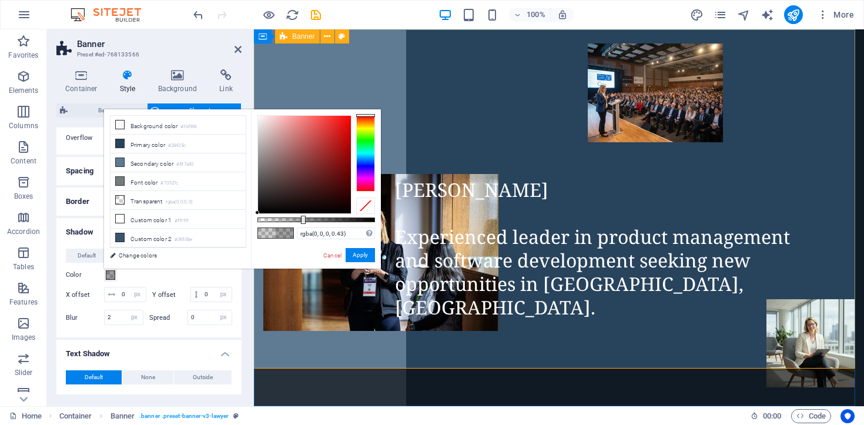
type input "rgba(0, 0, 0, 0.435)"
drag, startPoint x: 281, startPoint y: 219, endPoint x: 308, endPoint y: 222, distance: 27.8
click at [308, 222] on div at bounding box center [309, 220] width 5 height 8
click at [363, 254] on button "Apply" at bounding box center [359, 255] width 29 height 14
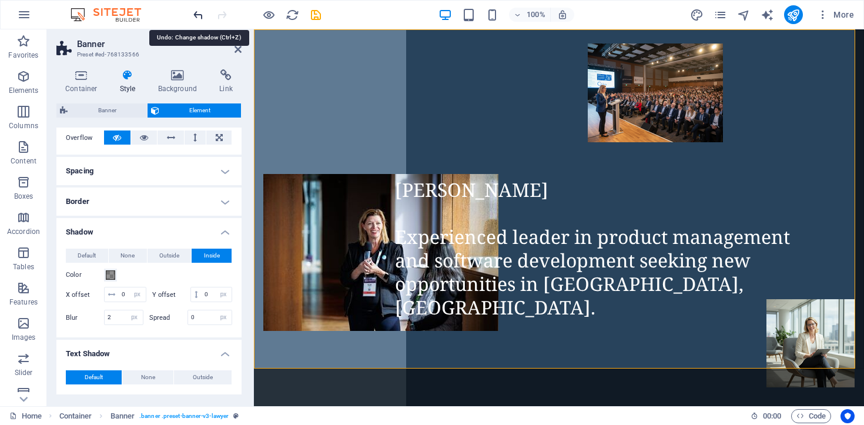
click at [198, 16] on icon "undo" at bounding box center [199, 15] width 14 height 14
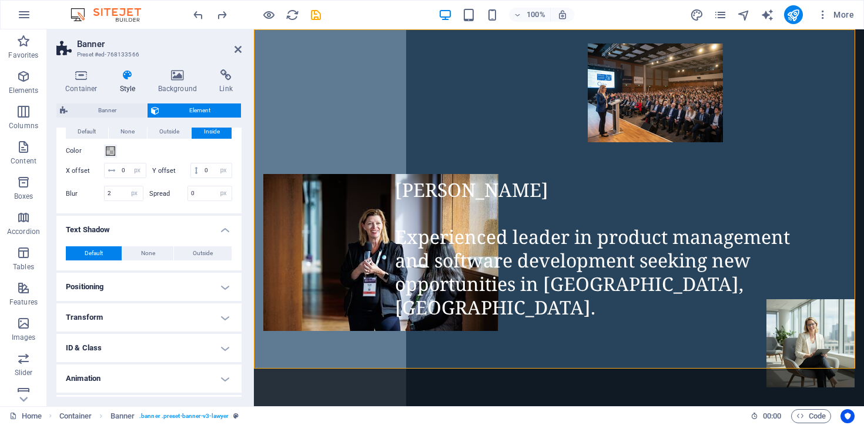
scroll to position [360, 0]
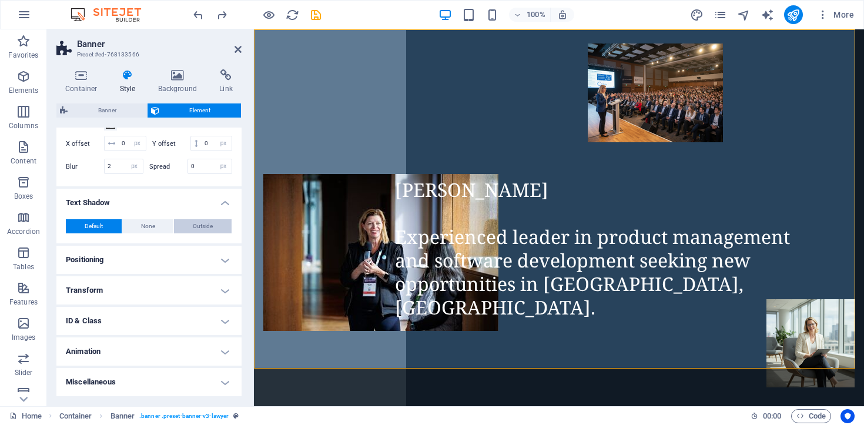
click at [199, 226] on span "Outside" at bounding box center [203, 226] width 20 height 14
type input "2"
type input "4"
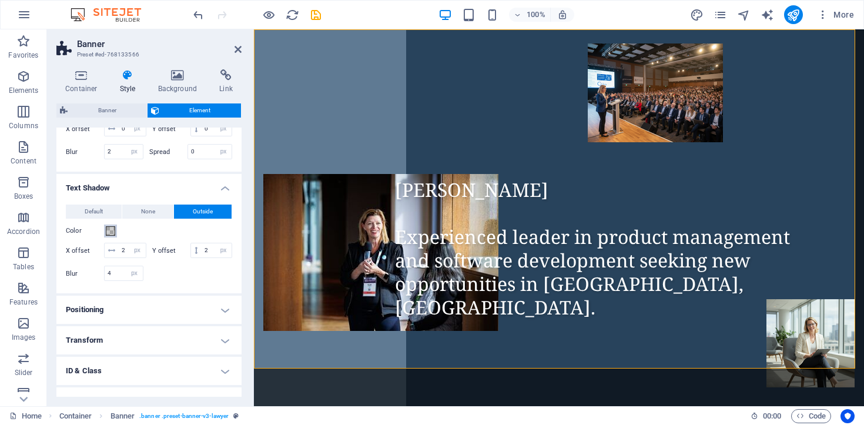
click at [110, 236] on span at bounding box center [110, 230] width 9 height 9
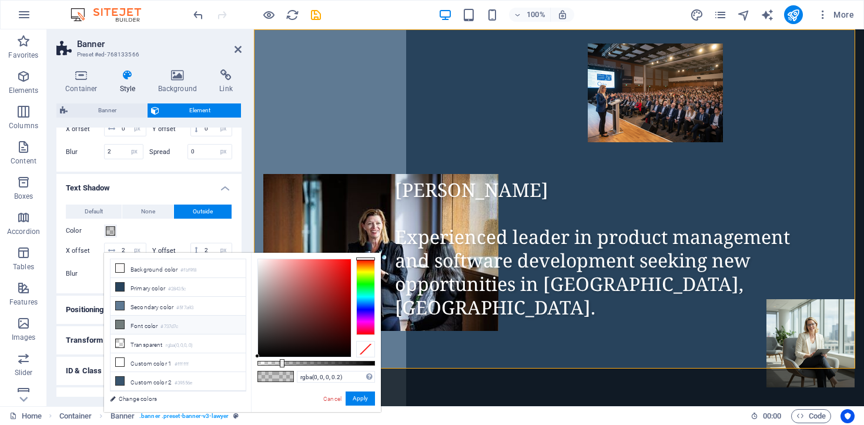
click at [144, 324] on li "Font color #737d7c" at bounding box center [177, 325] width 135 height 19
type input "#737d7c"
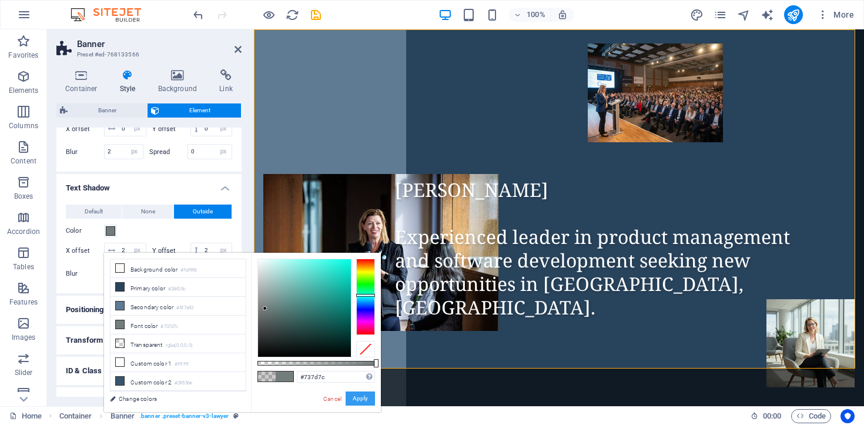
click at [358, 399] on button "Apply" at bounding box center [359, 398] width 29 height 14
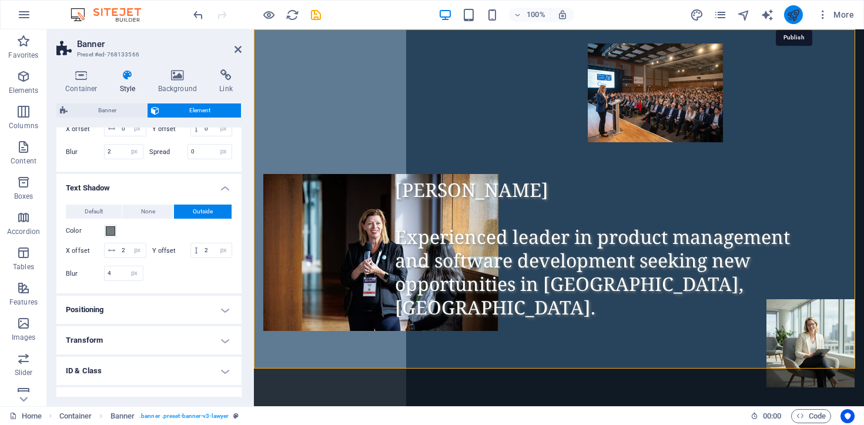
click at [790, 14] on icon "publish" at bounding box center [793, 15] width 14 height 14
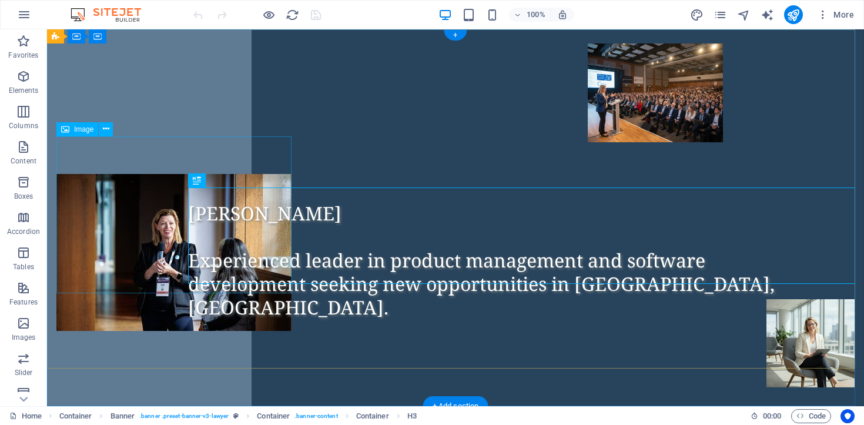
click at [148, 174] on figure at bounding box center [173, 252] width 235 height 157
click at [105, 129] on icon at bounding box center [106, 129] width 6 height 12
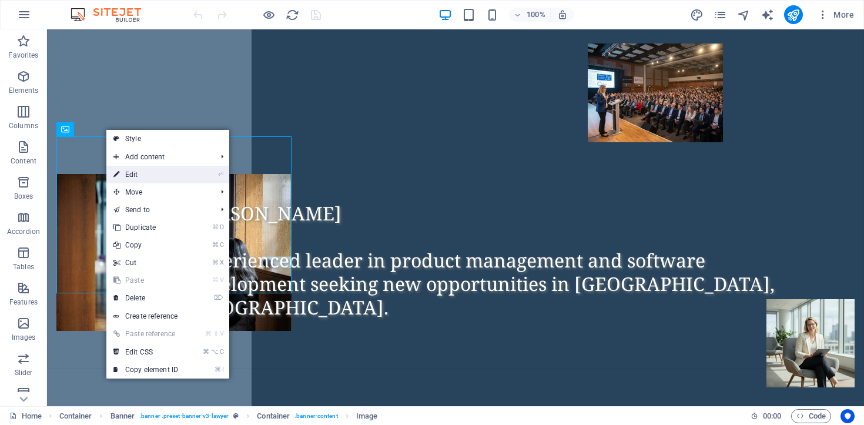
click at [143, 178] on link "⏎ Edit" at bounding box center [145, 175] width 79 height 18
select select "px"
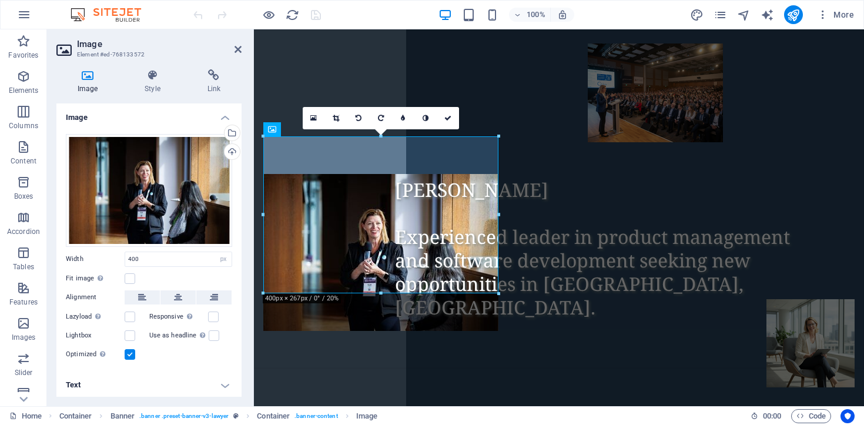
scroll to position [1, 0]
click at [148, 76] on icon at bounding box center [152, 75] width 58 height 12
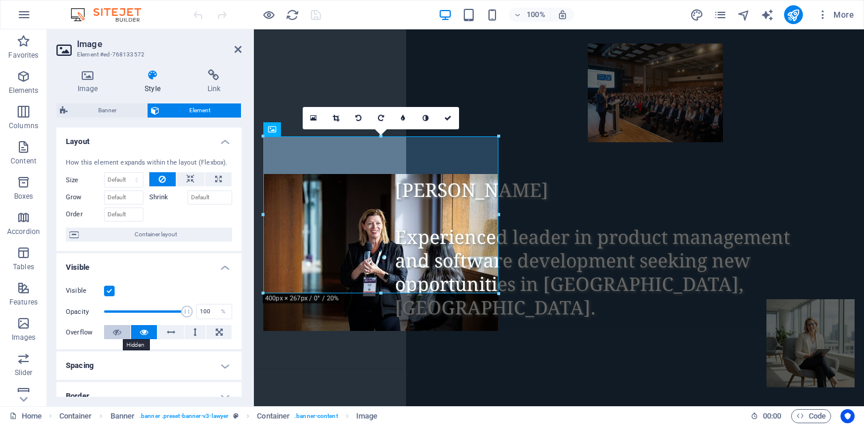
click at [114, 330] on icon at bounding box center [117, 332] width 8 height 14
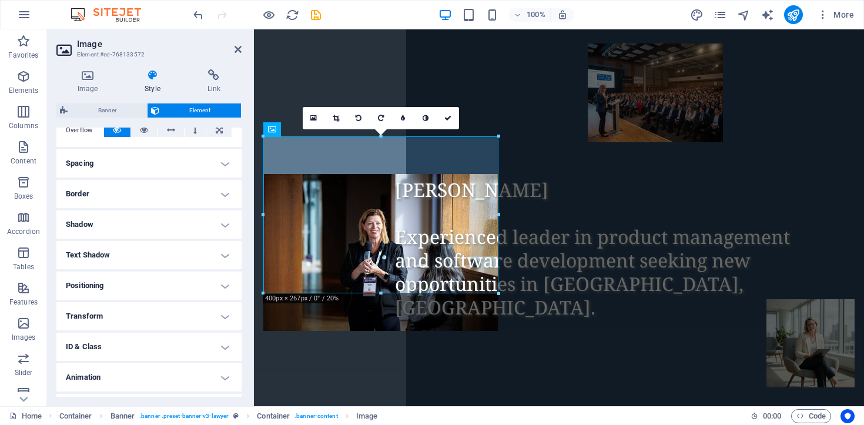
scroll to position [209, 0]
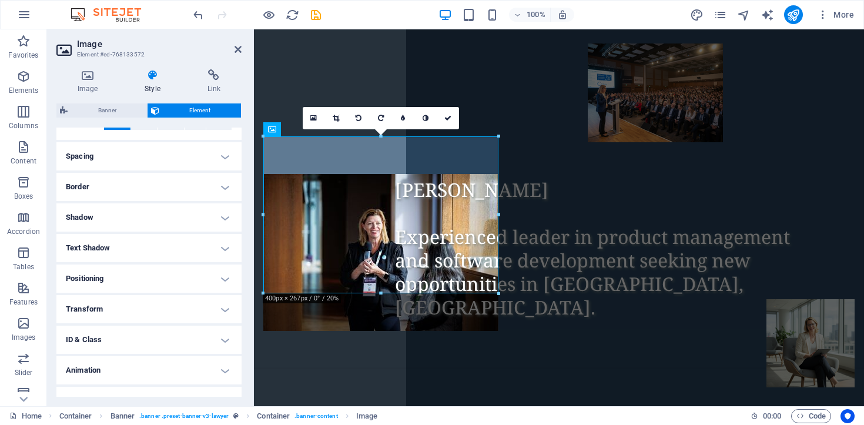
click at [216, 221] on h4 "Shadow" at bounding box center [148, 217] width 185 height 28
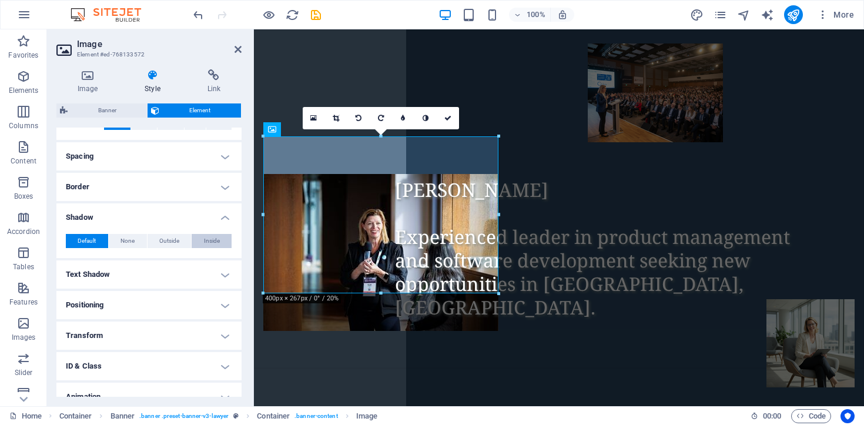
click at [217, 240] on span "Inside" at bounding box center [212, 241] width 16 height 14
type input "2"
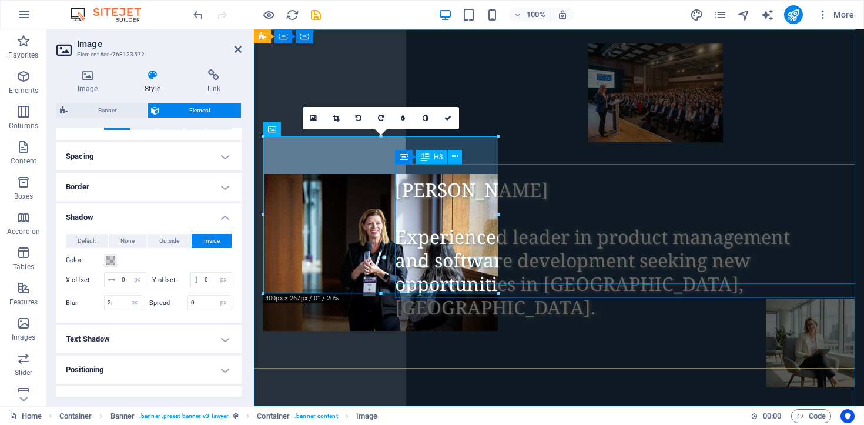
click at [559, 230] on div "[PERSON_NAME] Experienced leader in product management and software development…" at bounding box center [629, 248] width 469 height 141
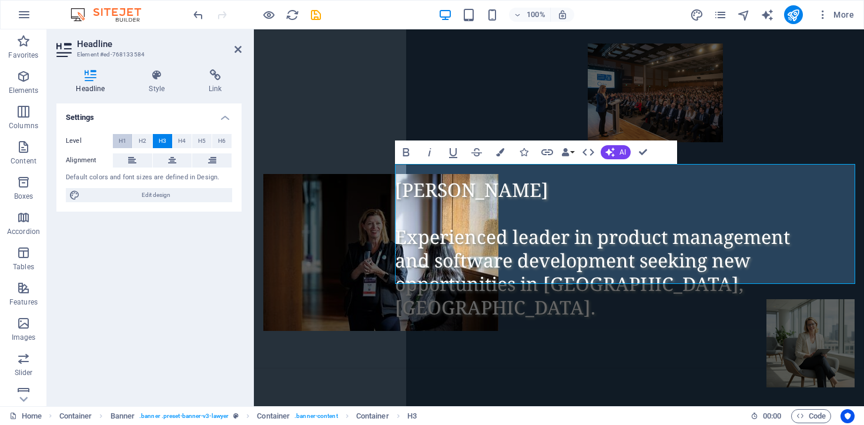
click at [120, 145] on span "H1" at bounding box center [123, 141] width 8 height 14
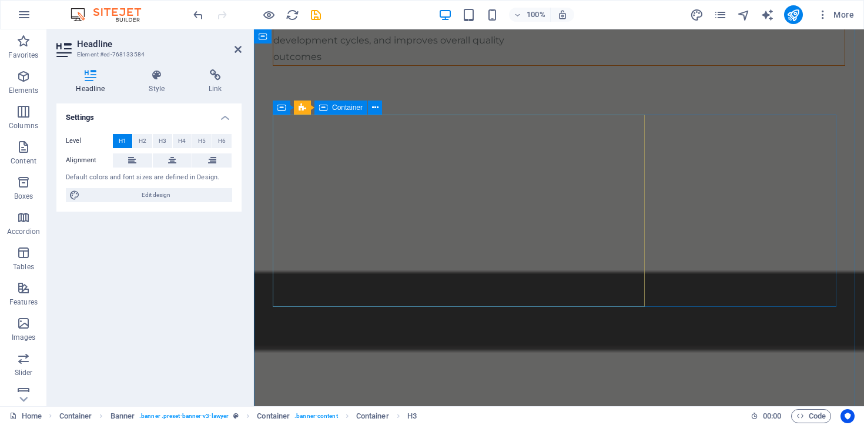
scroll to position [1098, 0]
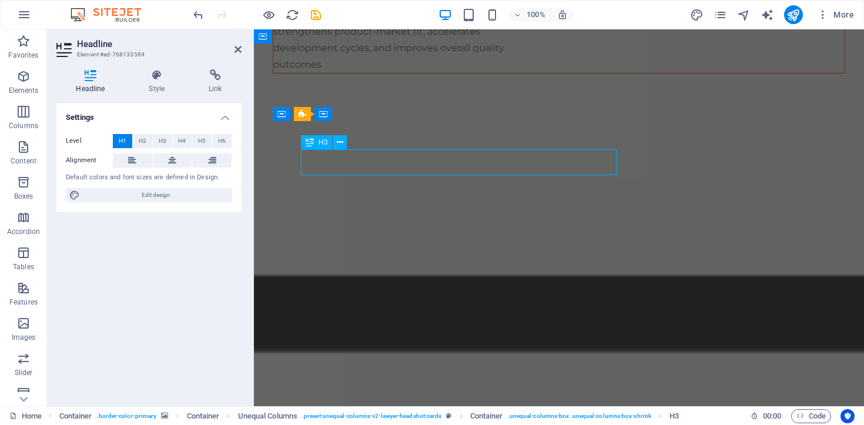
scroll to position [1187, 0]
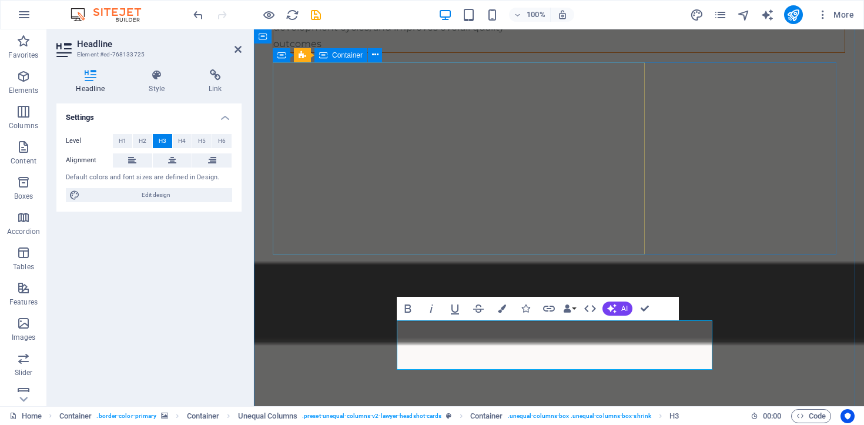
scroll to position [1108, 0]
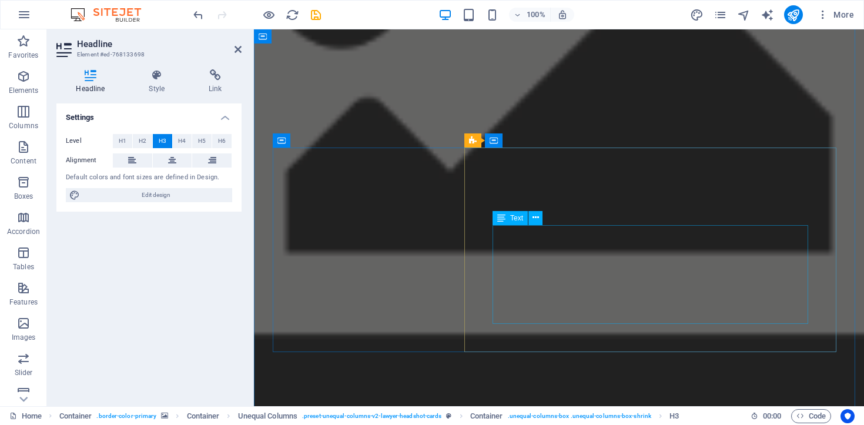
scroll to position [1623, 0]
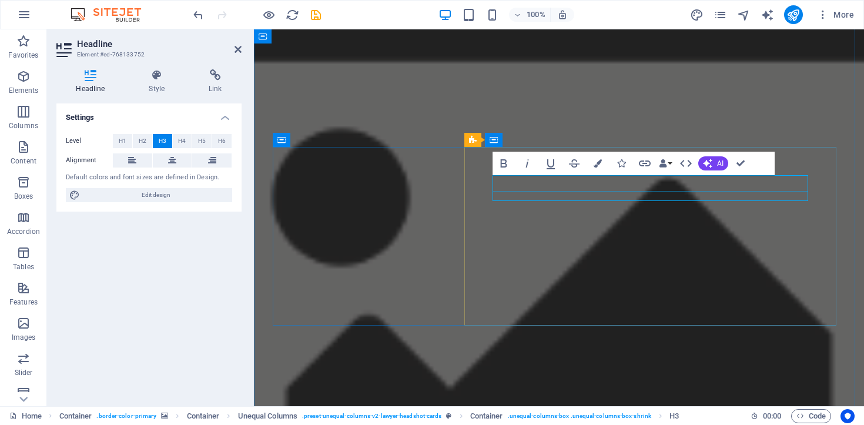
scroll to position [1592, 0]
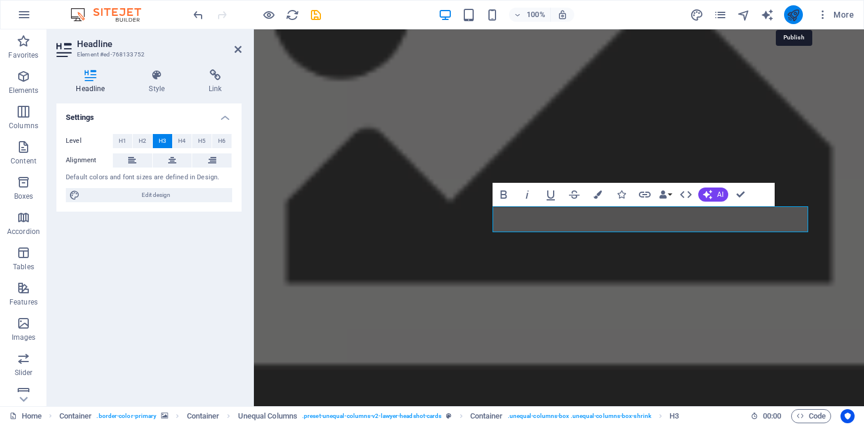
click at [796, 11] on icon "publish" at bounding box center [793, 15] width 14 height 14
